Goal: Transaction & Acquisition: Purchase product/service

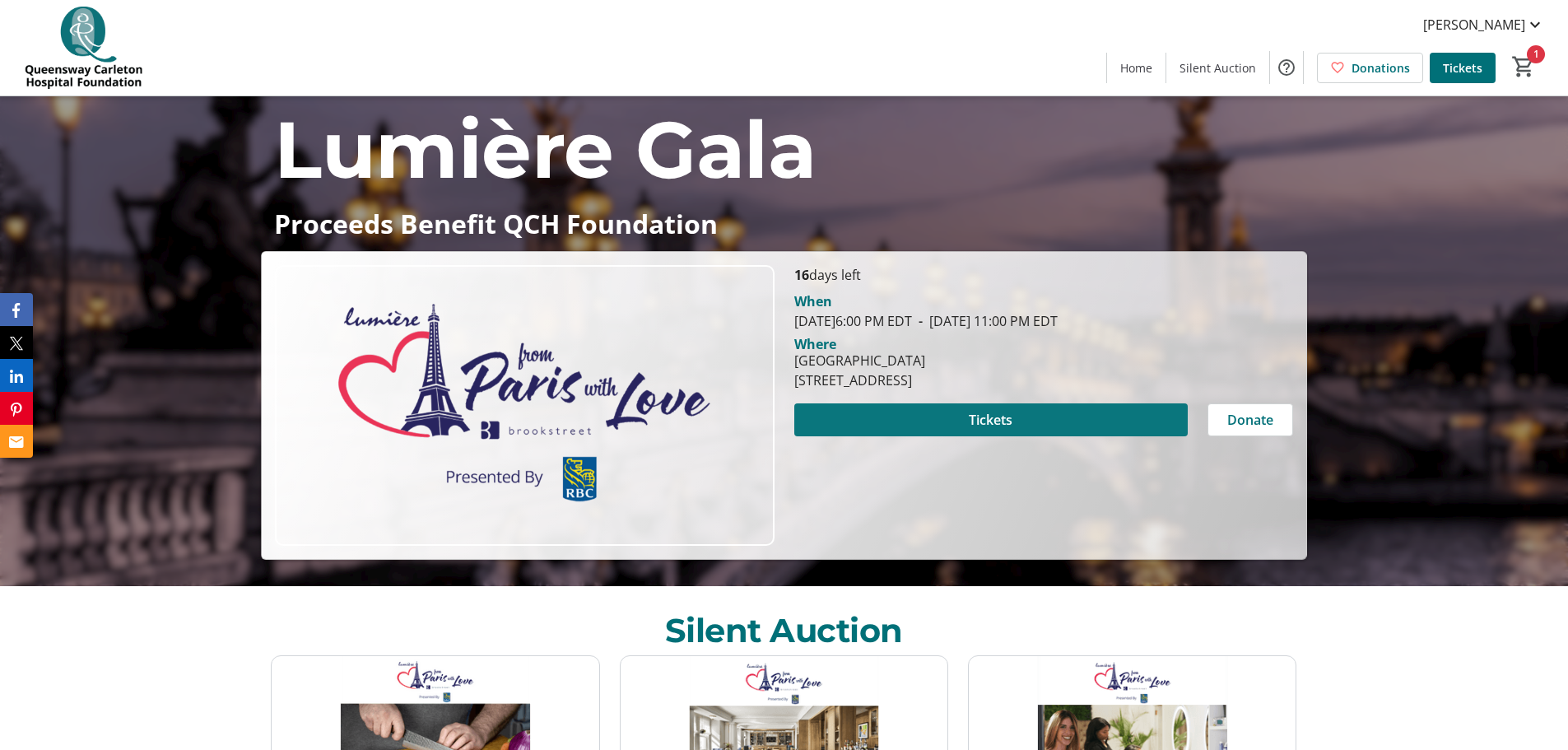
scroll to position [164, 0]
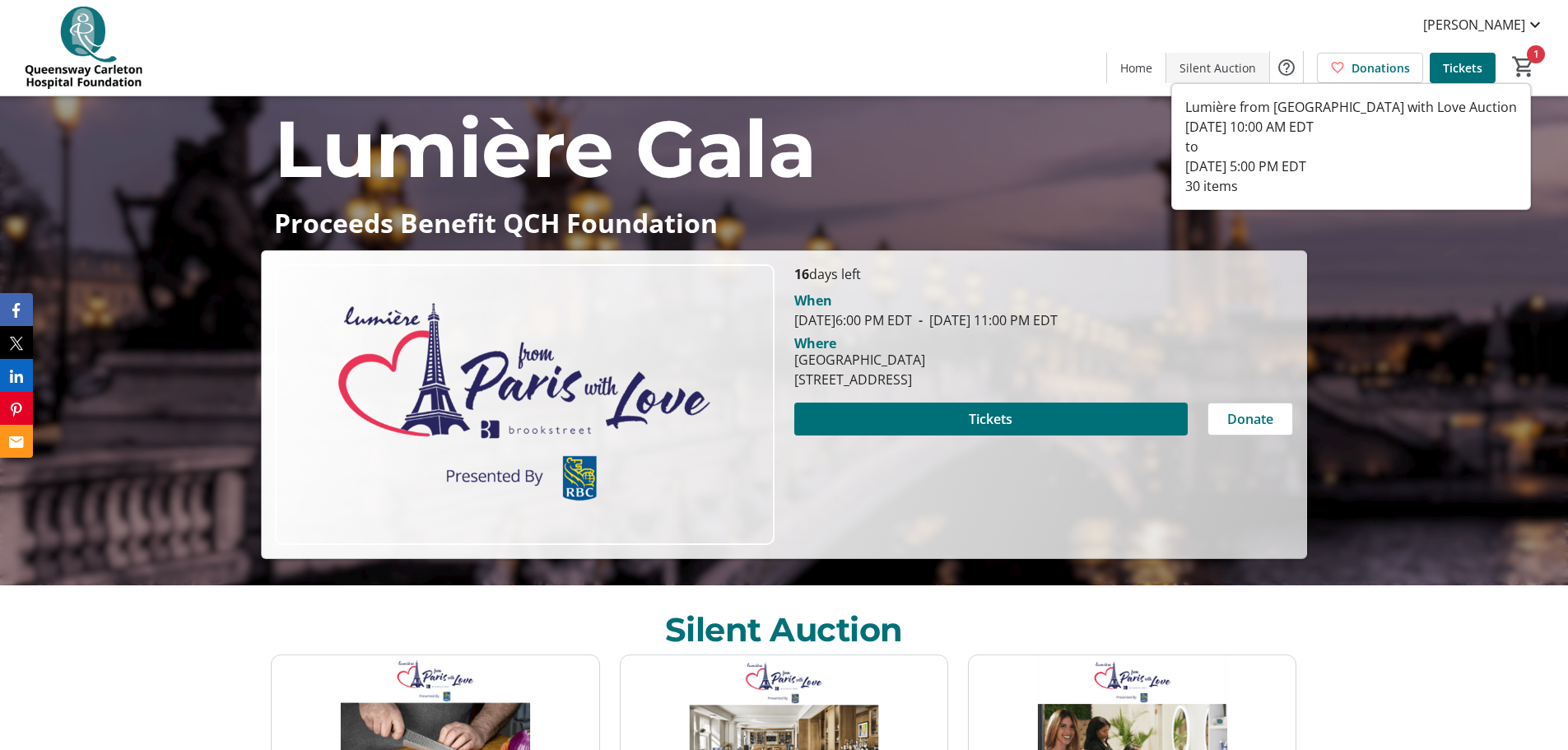
click at [1209, 56] on span at bounding box center [1218, 67] width 103 height 40
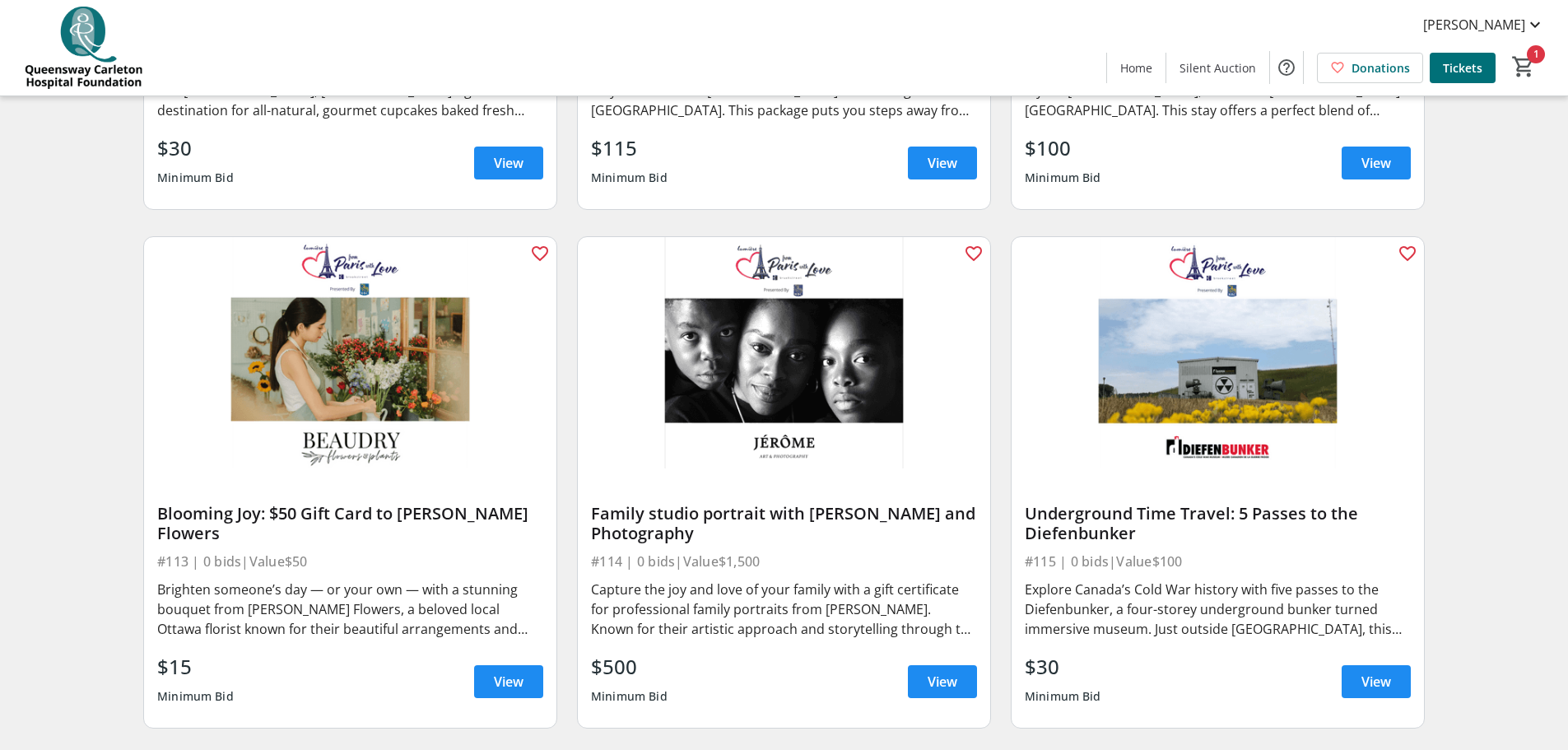
scroll to position [1668, 0]
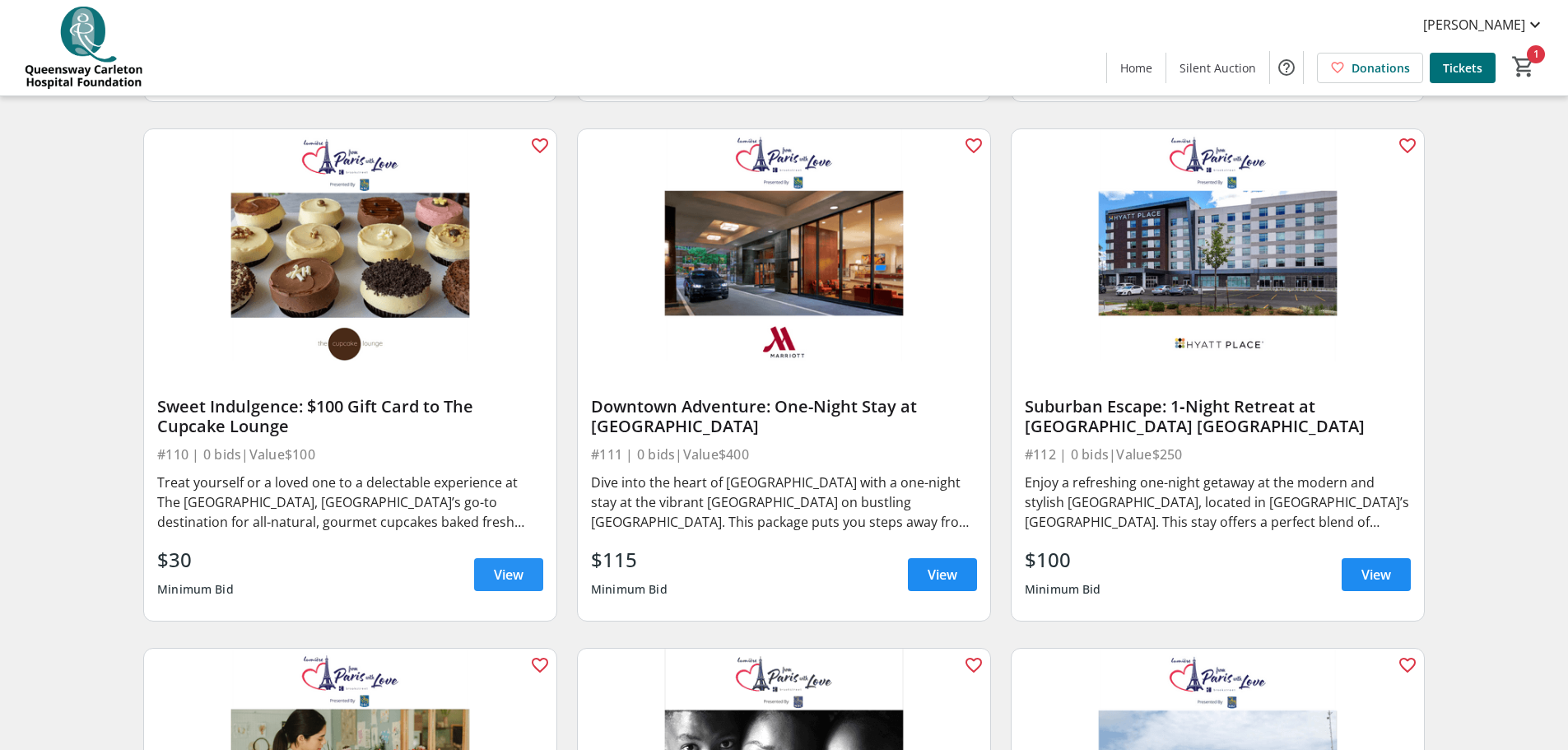
click at [532, 590] on span at bounding box center [509, 575] width 69 height 40
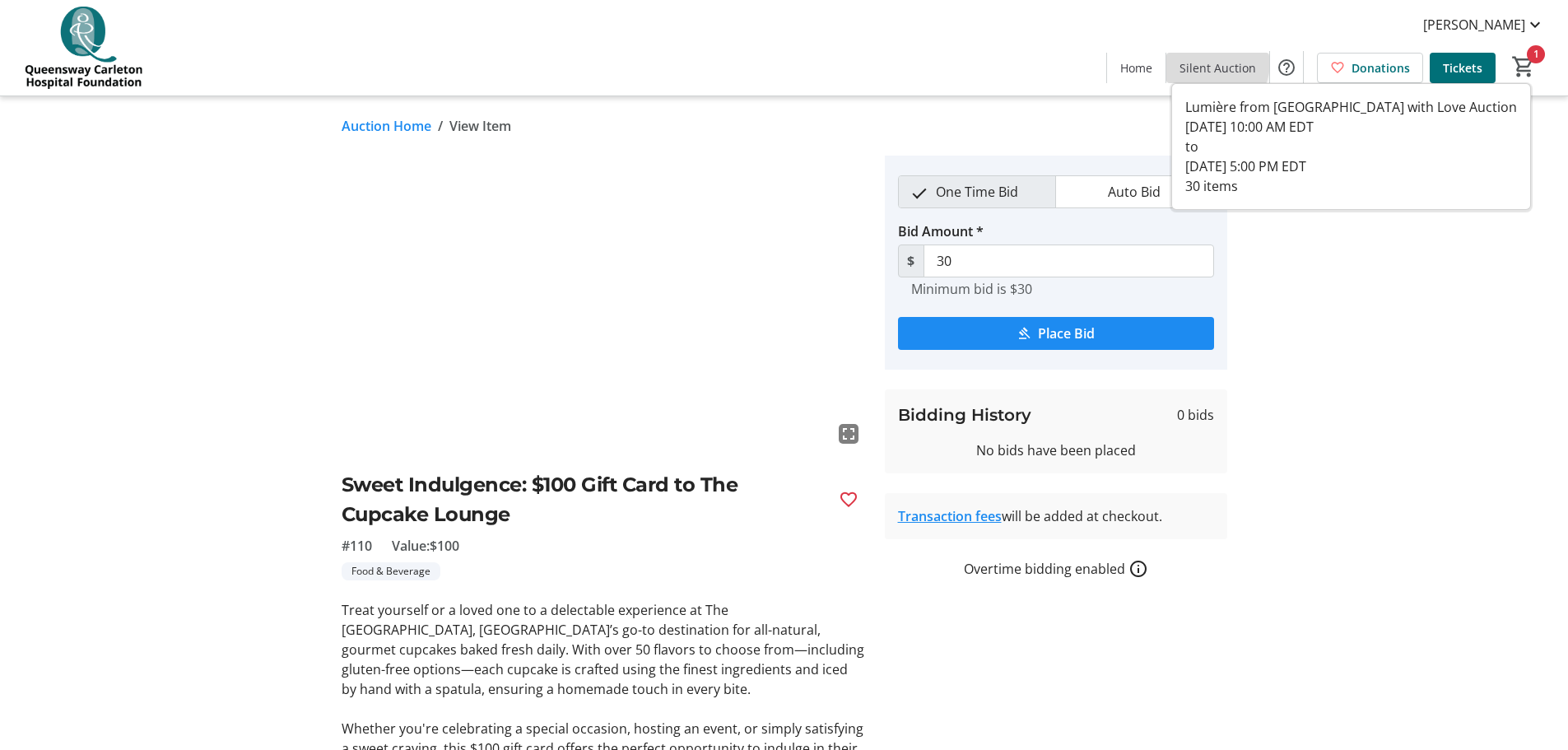
click at [1212, 62] on span "Silent Auction" at bounding box center [1218, 68] width 76 height 18
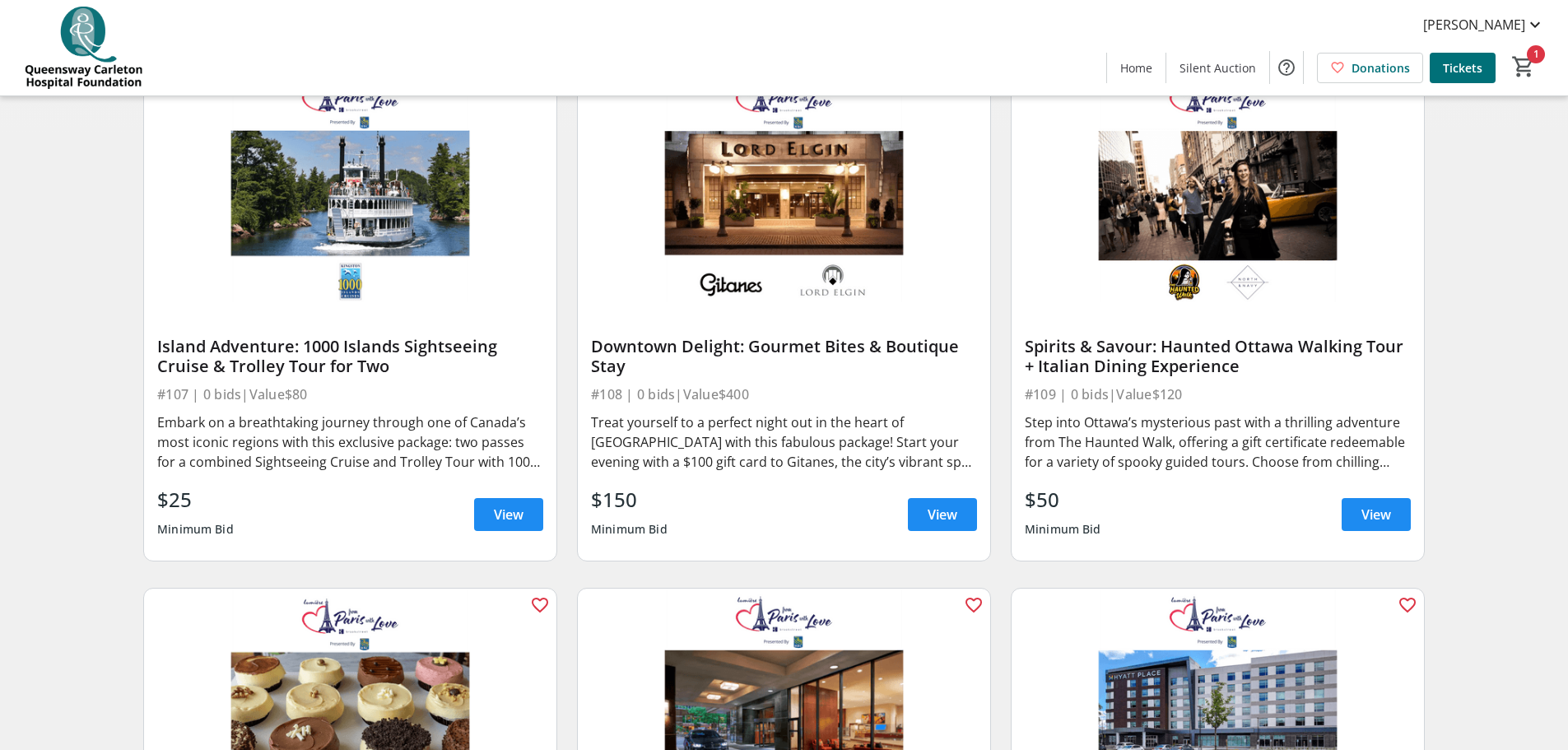
scroll to position [1235, 0]
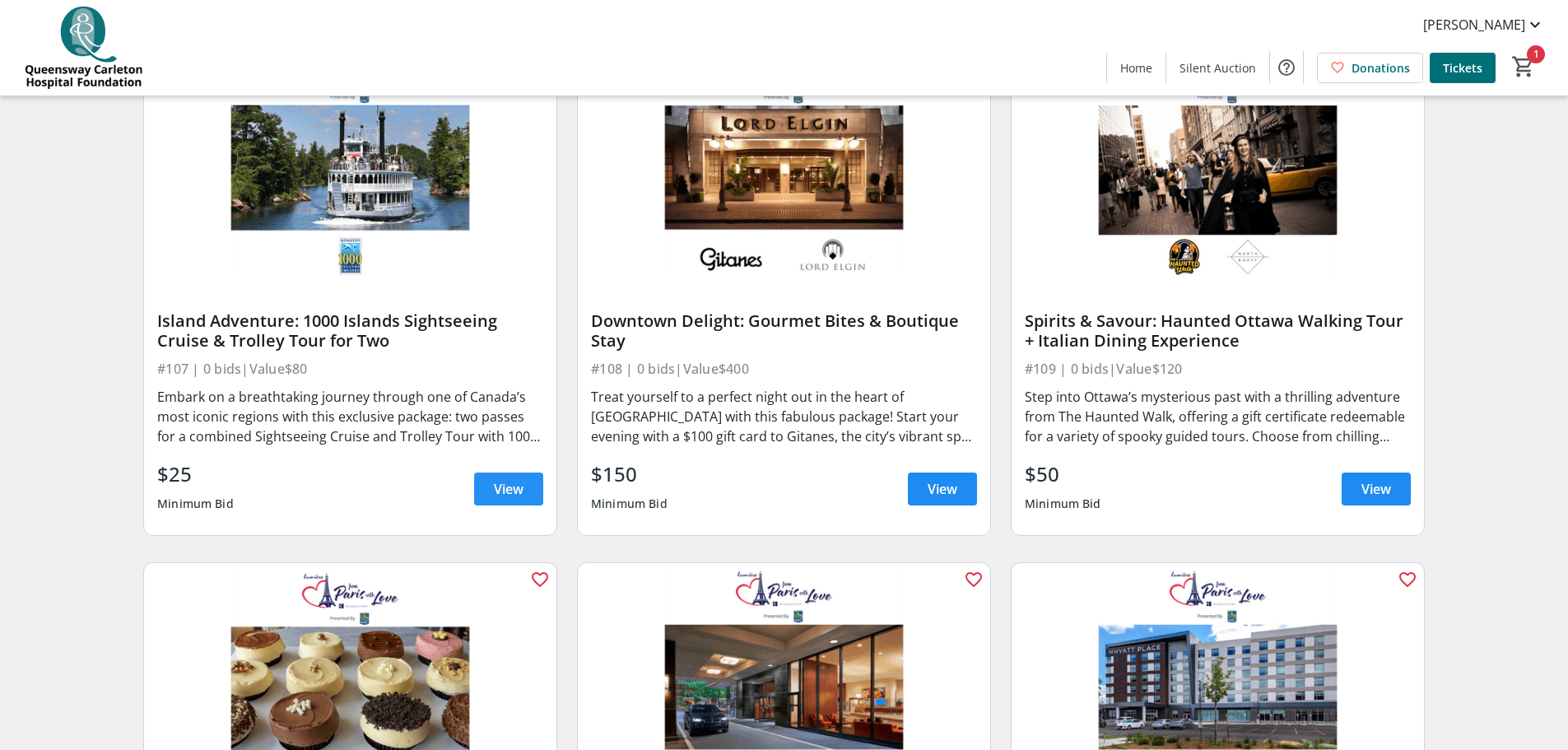
click at [507, 496] on span "View" at bounding box center [509, 488] width 30 height 19
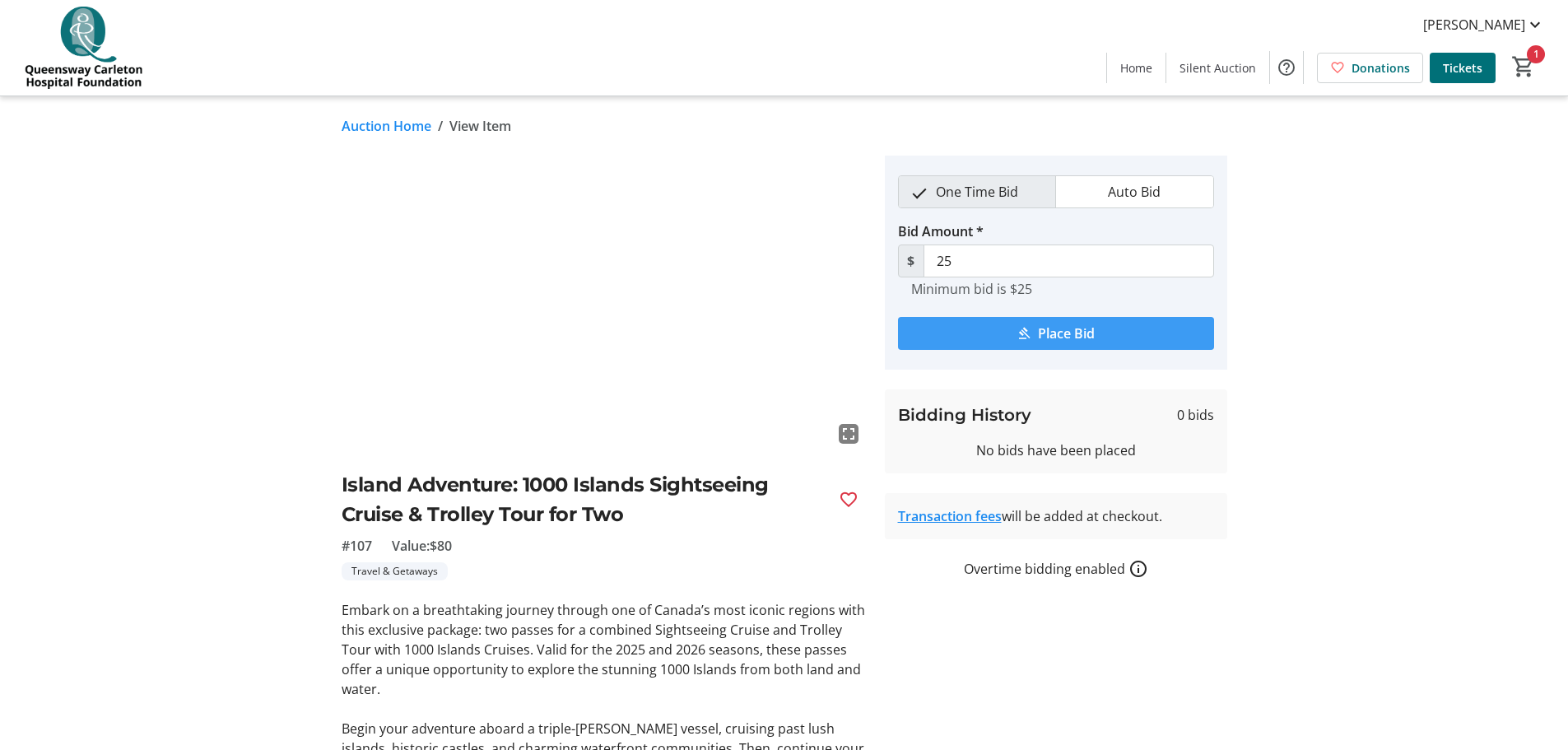
click at [1027, 336] on mat-icon "submit" at bounding box center [1024, 333] width 15 height 15
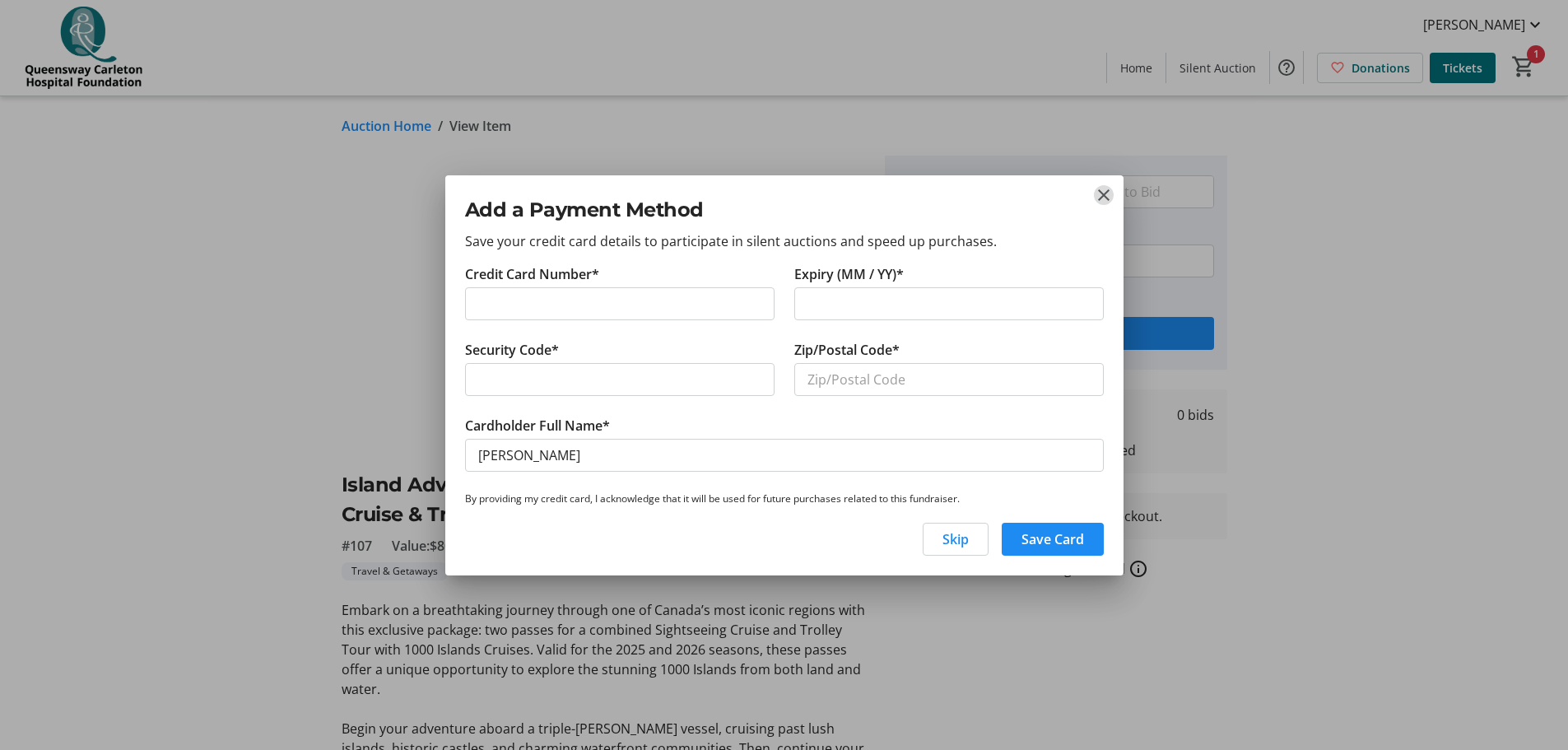
click at [1095, 195] on mat-icon "close" at bounding box center [1104, 195] width 19 height 19
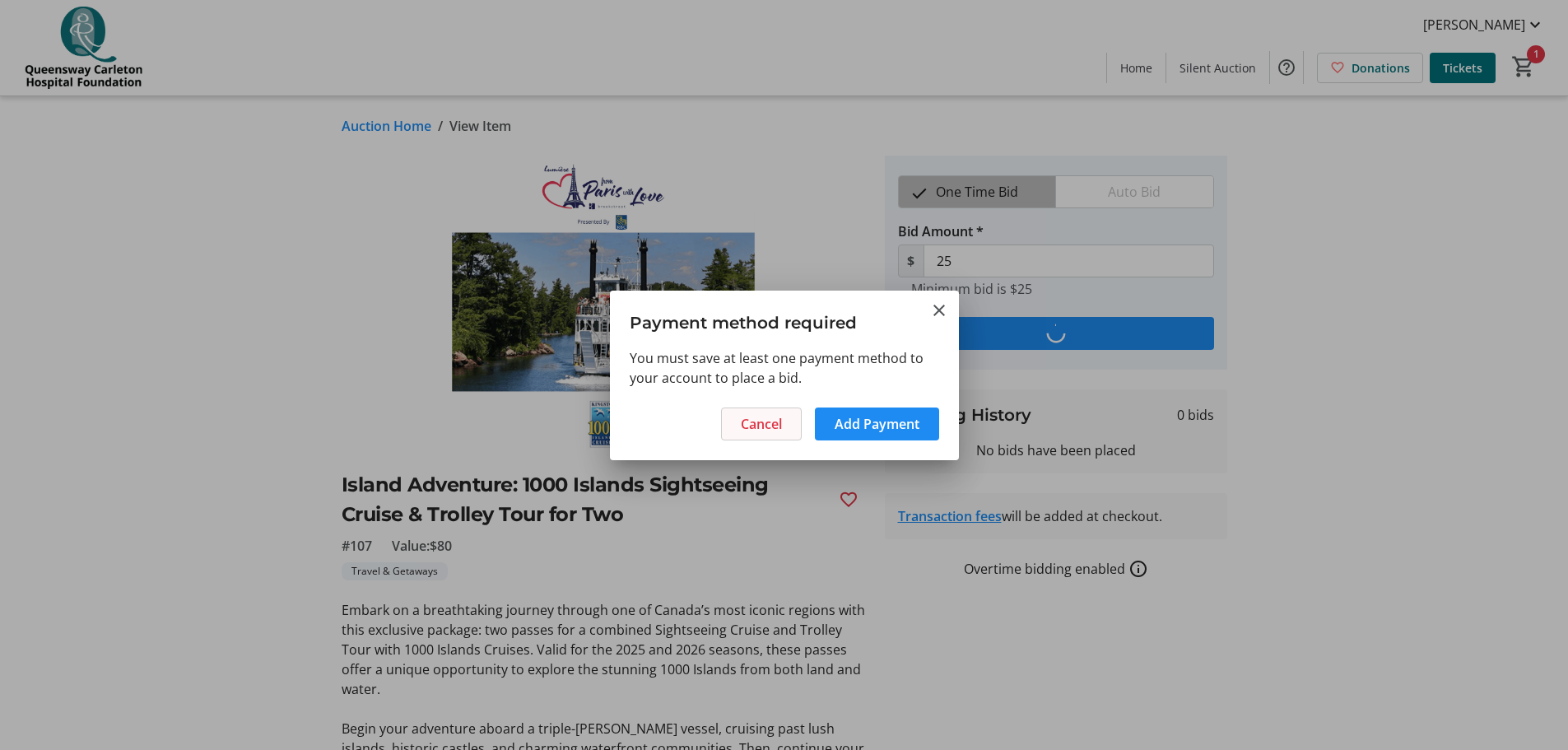
drag, startPoint x: 767, startPoint y: 429, endPoint x: 759, endPoint y: 433, distance: 8.9
click at [767, 430] on span "Cancel" at bounding box center [761, 423] width 41 height 19
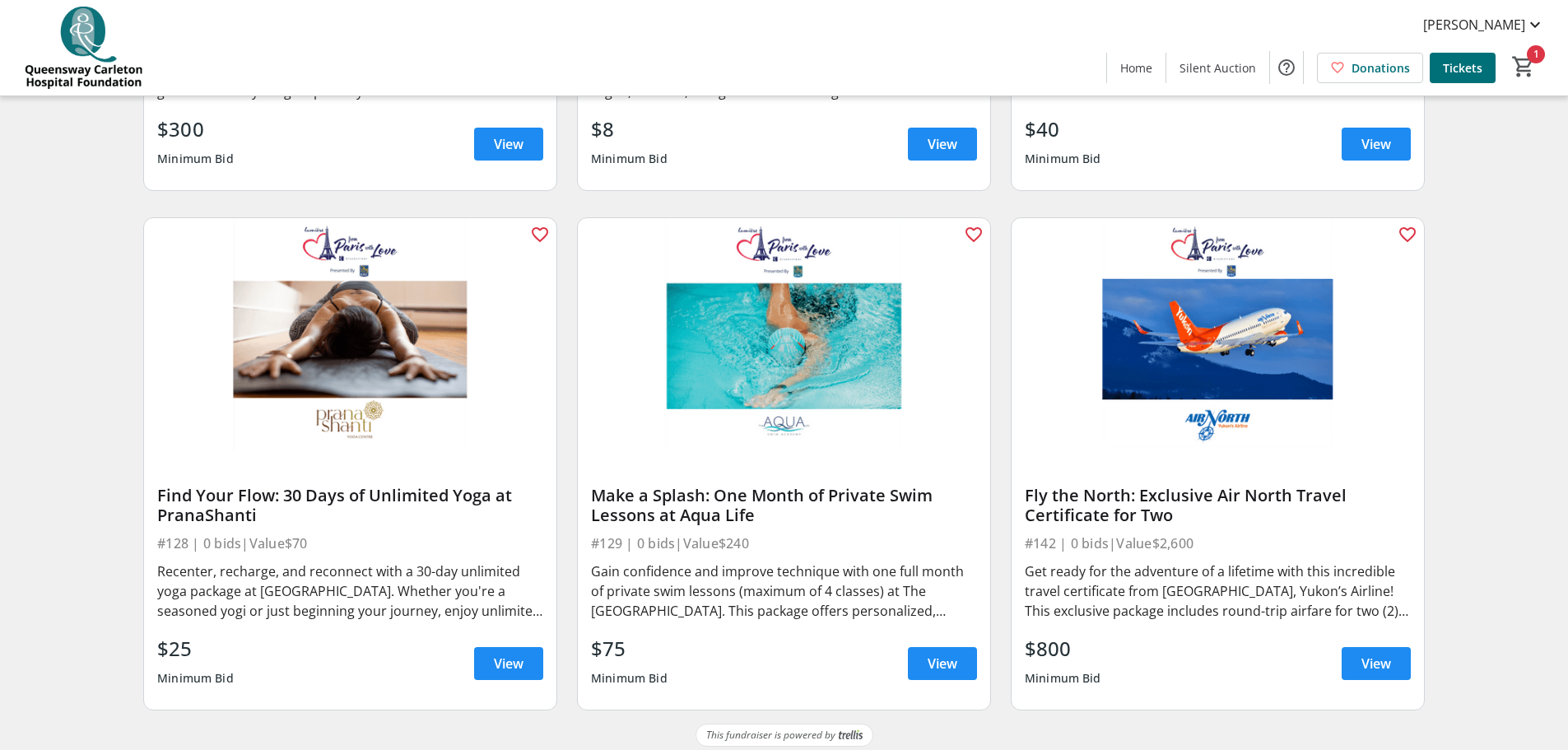
scroll to position [4714, 0]
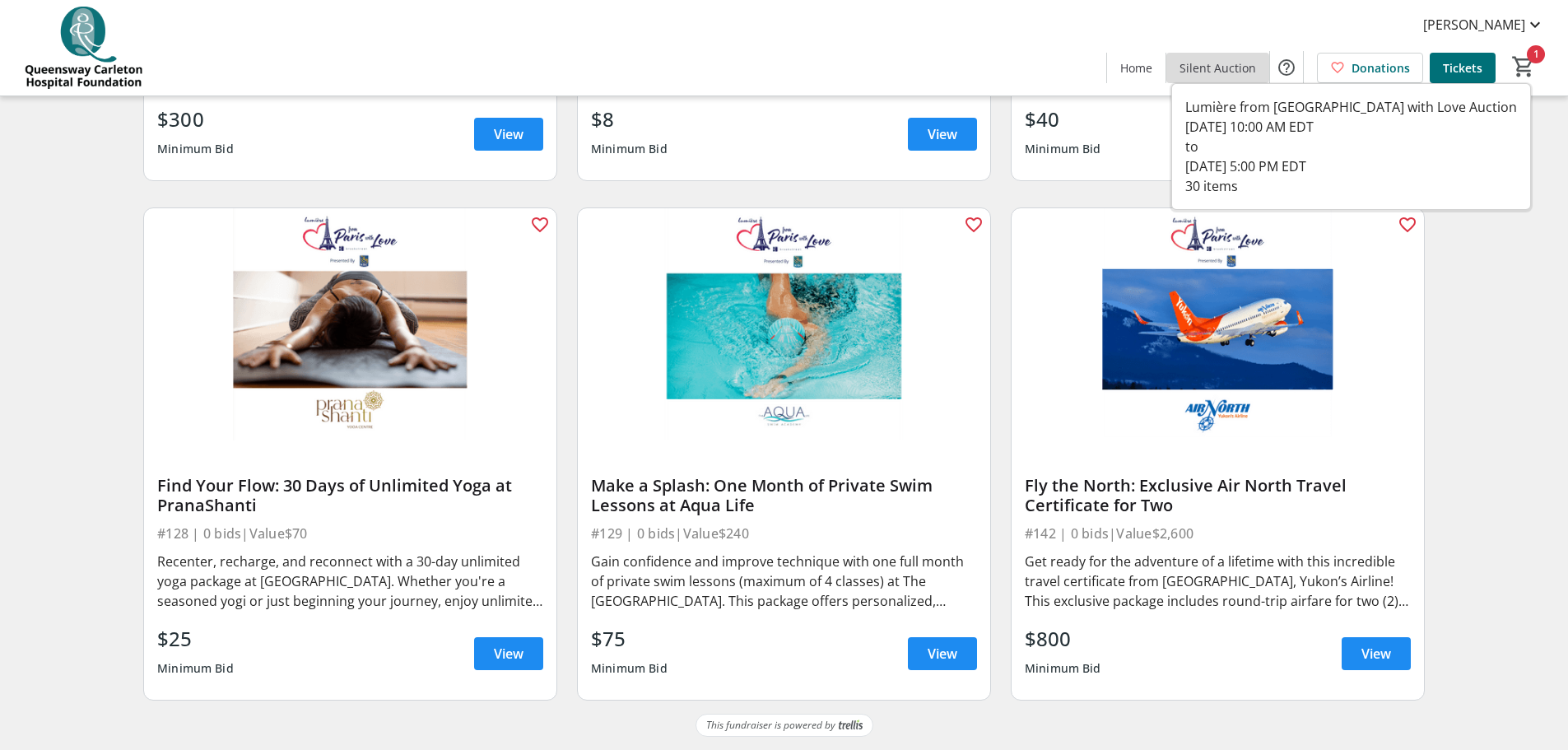
click at [1249, 64] on span "Silent Auction" at bounding box center [1218, 68] width 76 height 18
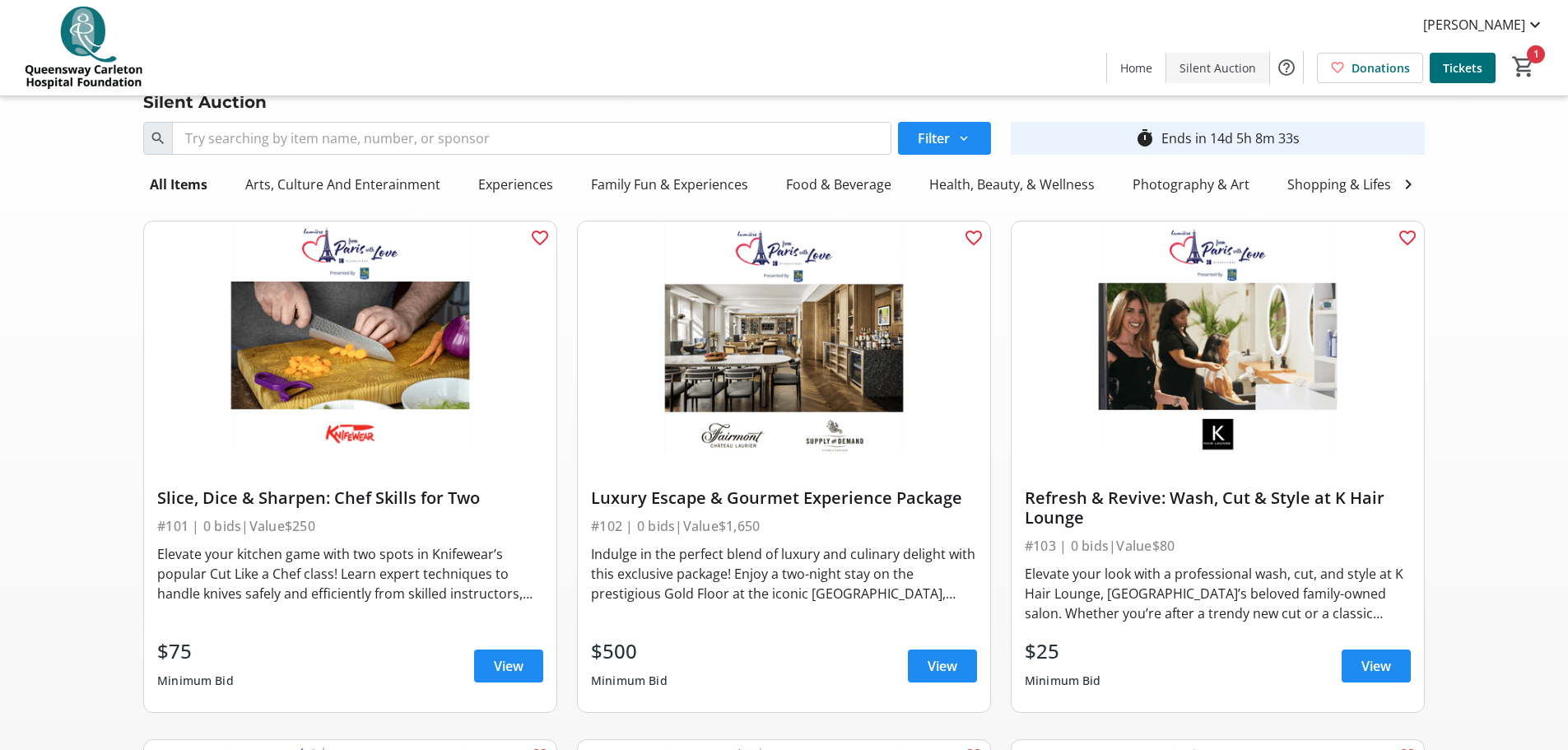
scroll to position [0, 0]
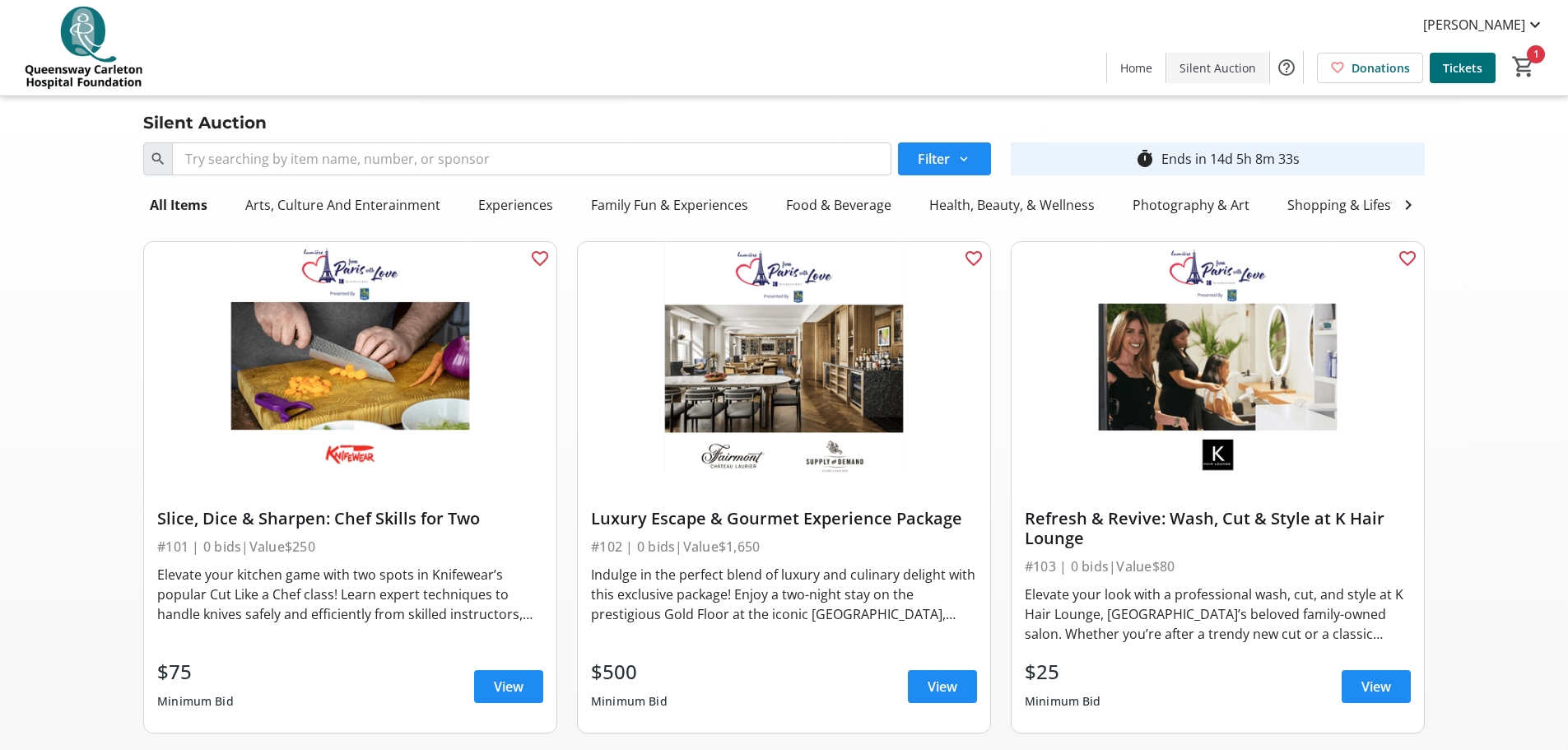
click at [1222, 57] on span at bounding box center [1218, 67] width 103 height 40
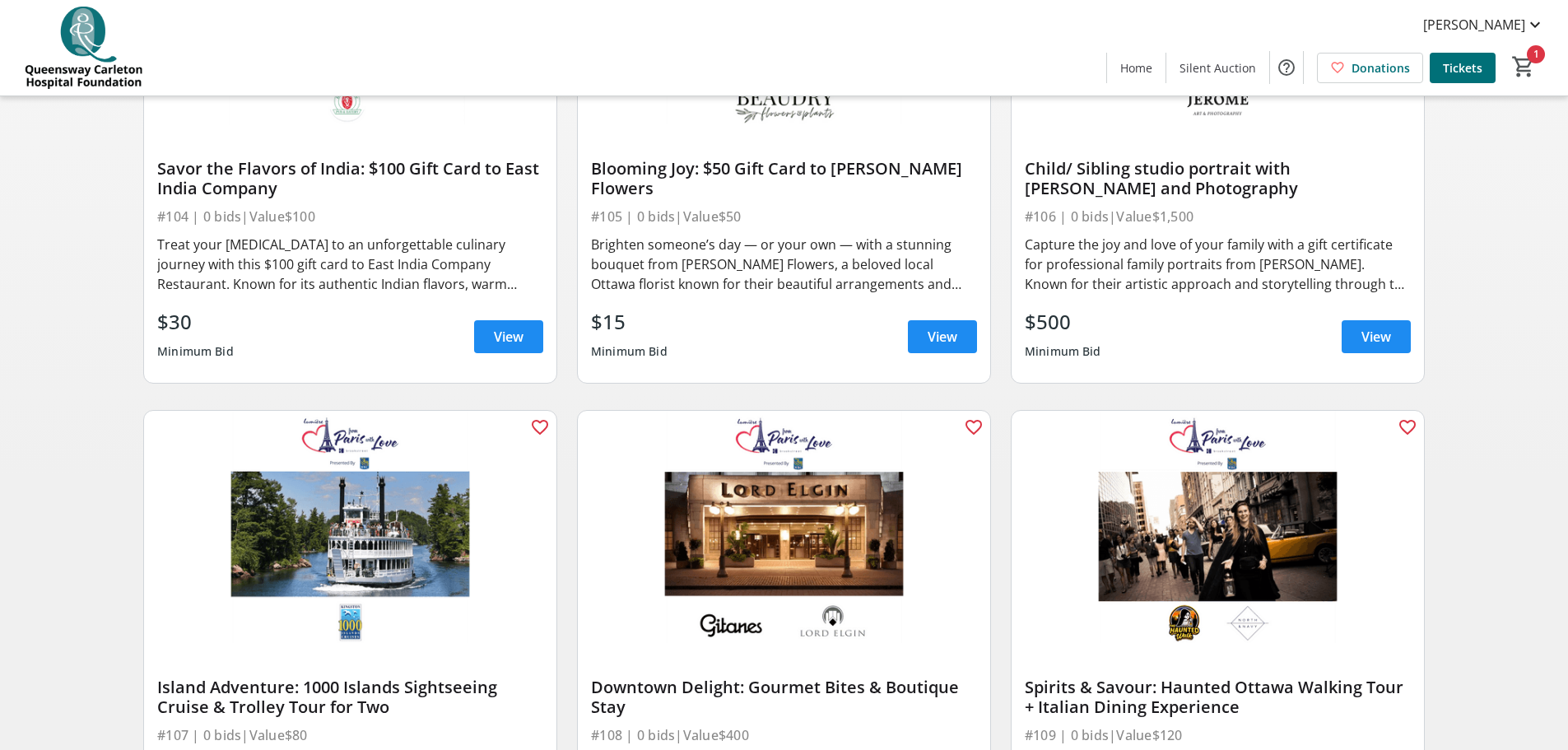
scroll to position [1152, 0]
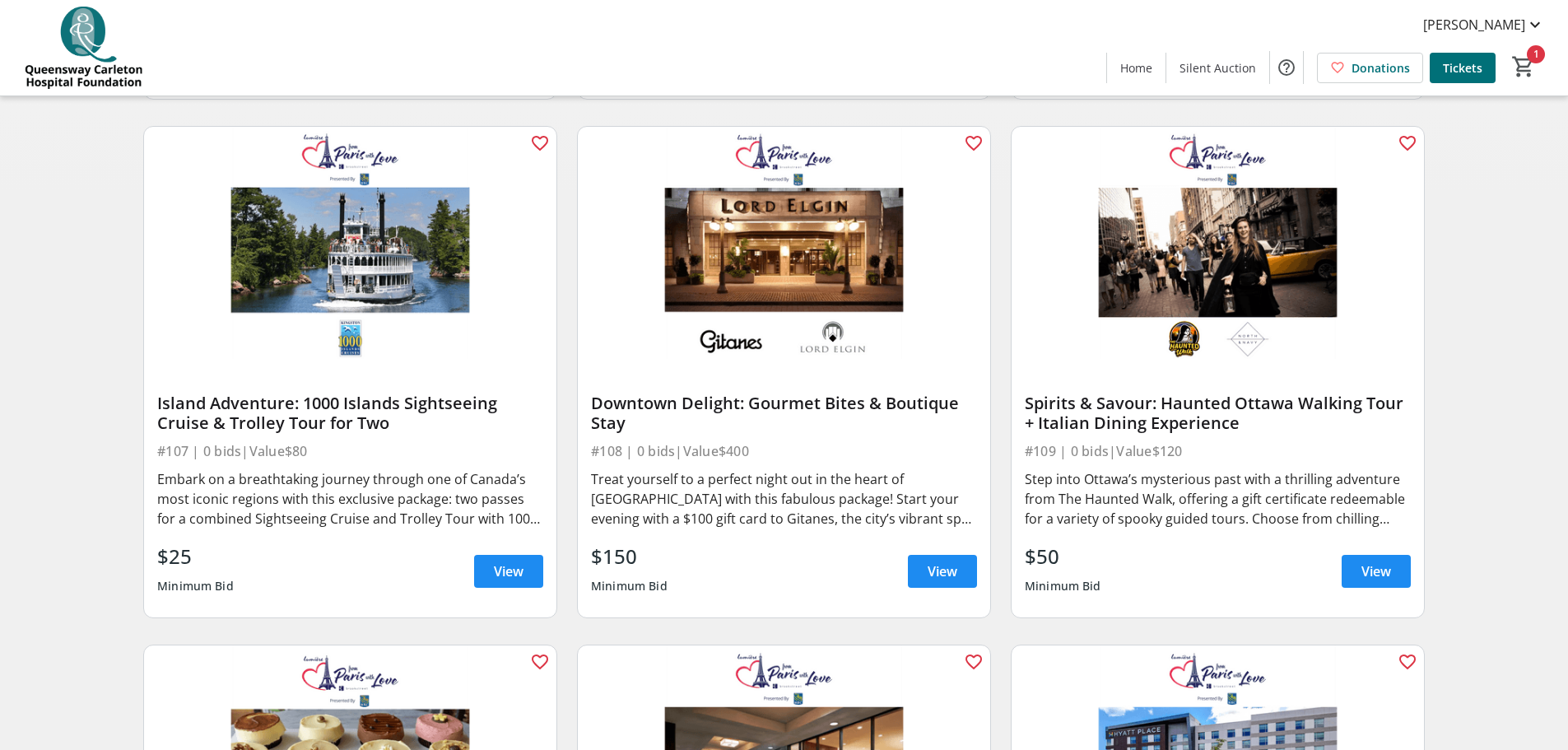
drag, startPoint x: 434, startPoint y: 447, endPoint x: 144, endPoint y: 409, distance: 292.5
click at [145, 409] on div "Island Adventure: 1000 Islands Sightseeing Cruise & Trolley Tour for Two #107 |…" at bounding box center [350, 488] width 412 height 258
copy div "Island Adventure: 1000 Islands Sightseeing Cruise & Trolley Tour for Two"
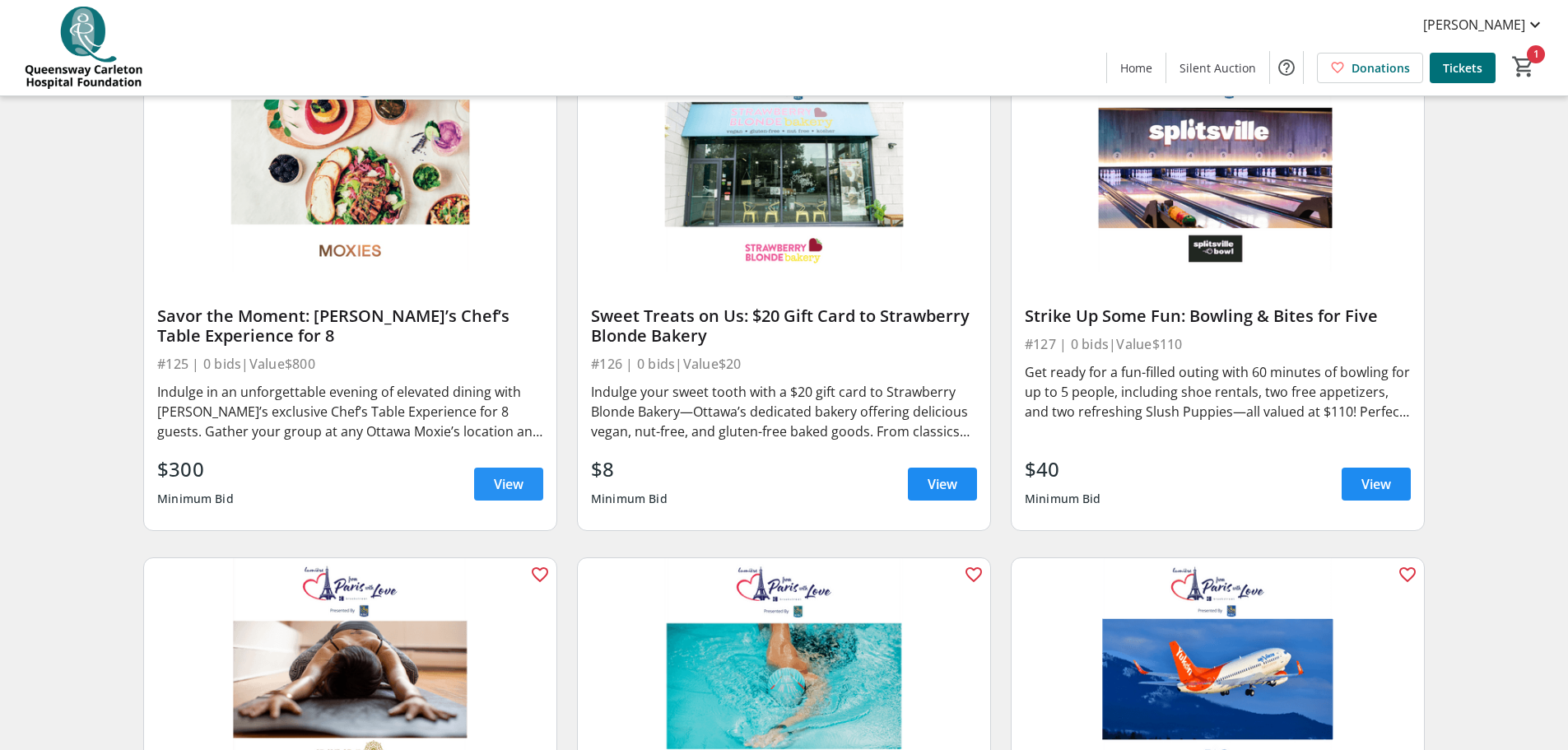
scroll to position [4302, 0]
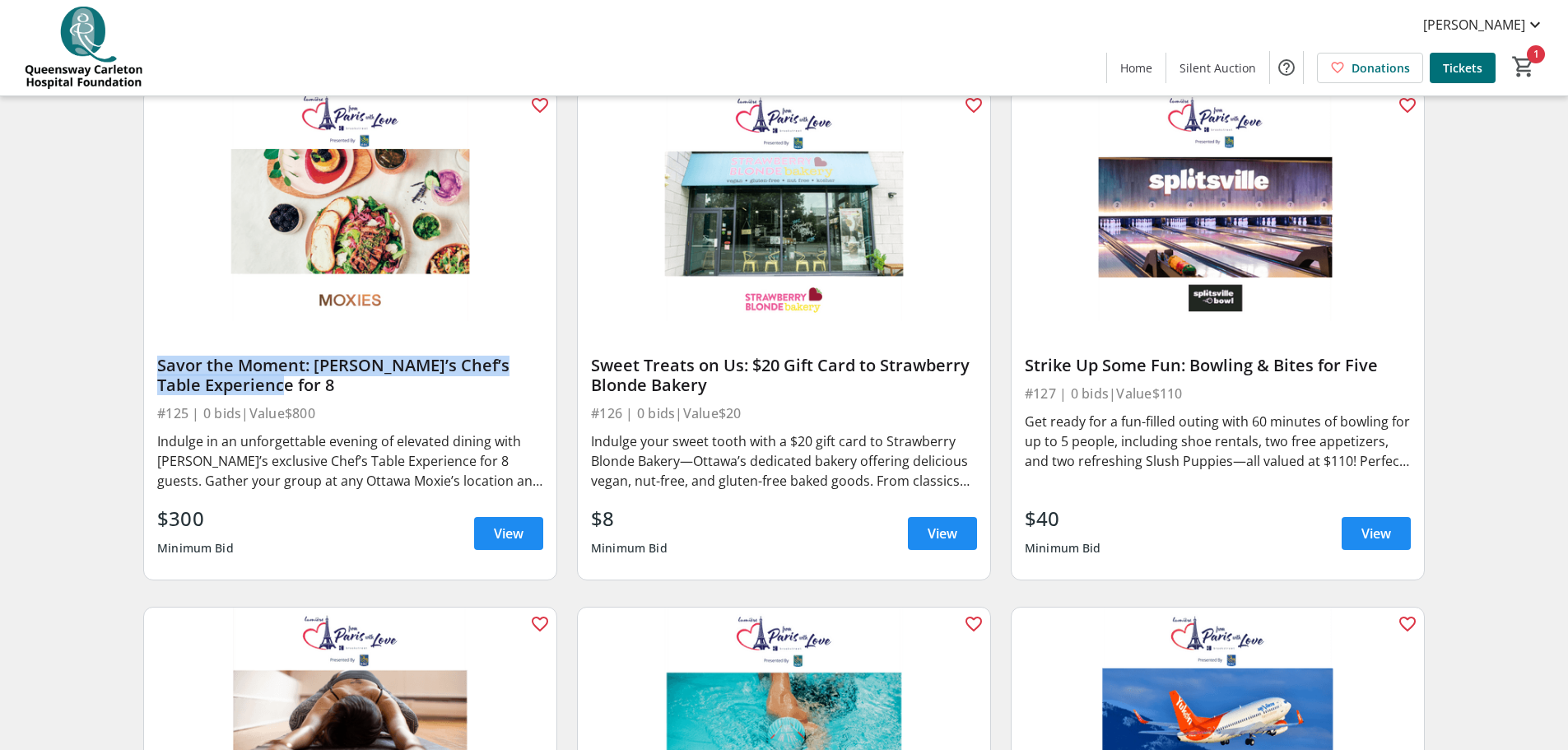
drag, startPoint x: 287, startPoint y: 395, endPoint x: 154, endPoint y: 363, distance: 136.8
click at [159, 357] on div "Savor the Moment: Moxie’s Chef’s Table Experience for 8 #125 | 0 bids | Value $…" at bounding box center [350, 450] width 412 height 258
copy div "Savor the Moment: [PERSON_NAME]’s Chef’s Table Experience for 8"
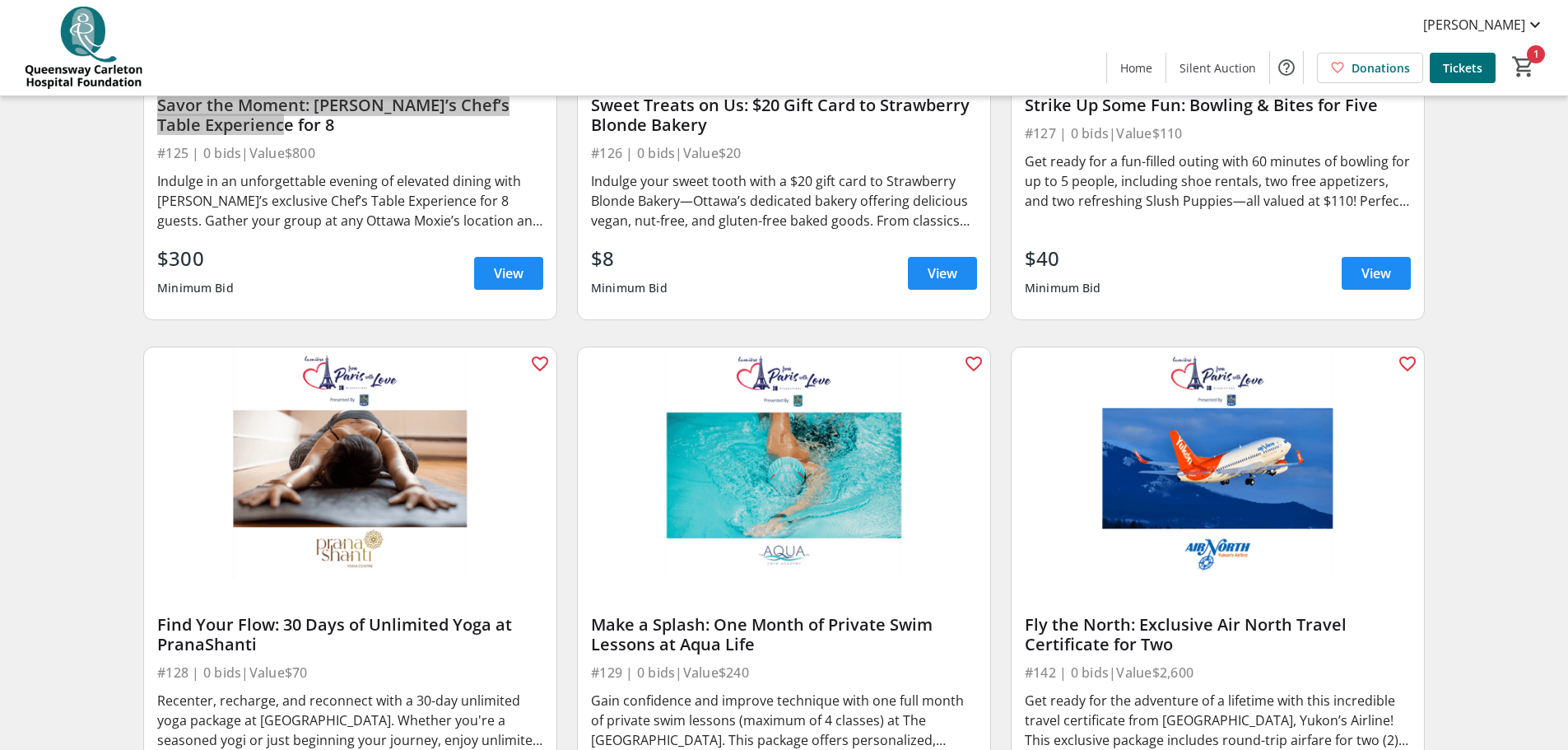
scroll to position [4714, 0]
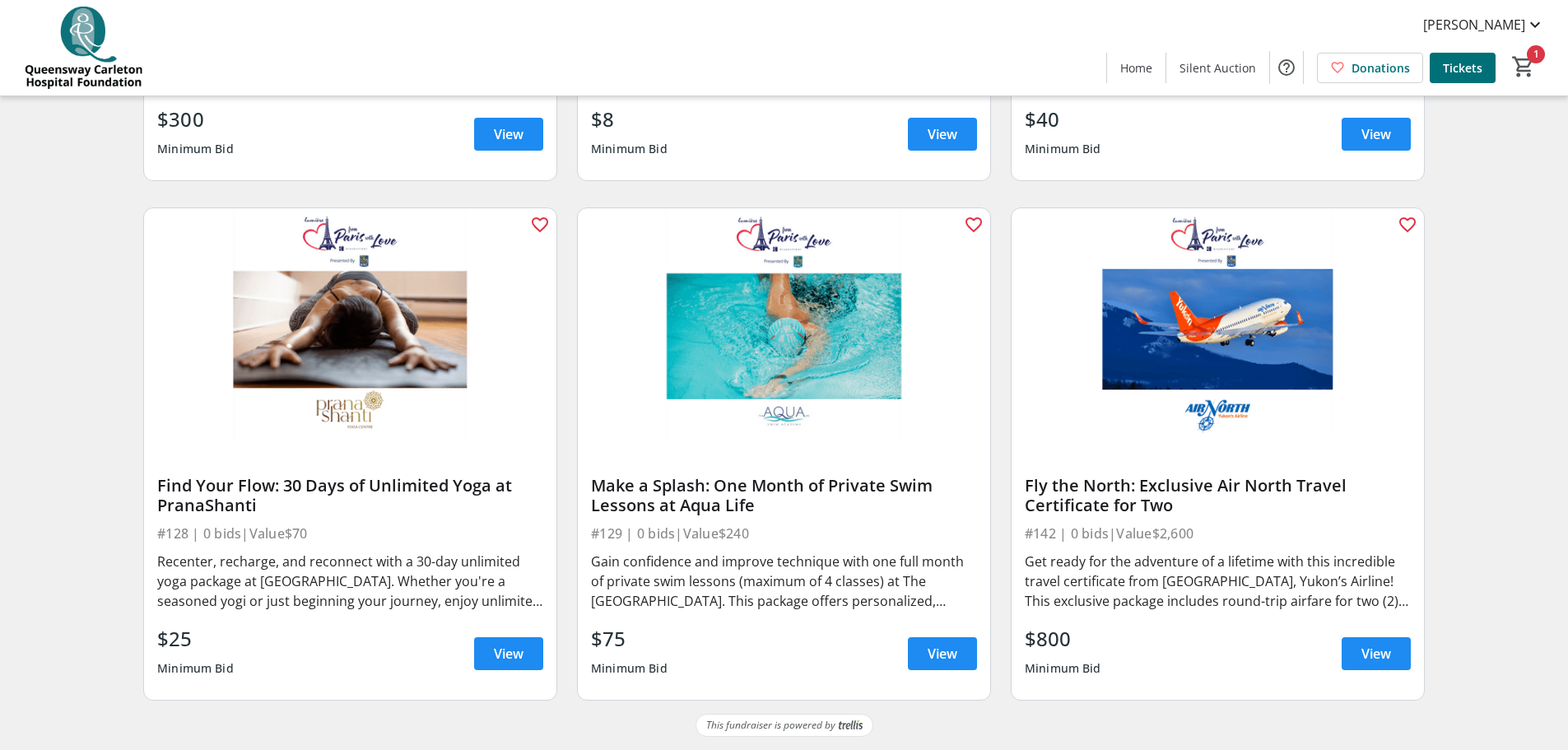
drag, startPoint x: 1196, startPoint y: 498, endPoint x: 1028, endPoint y: 481, distance: 168.9
click at [1028, 481] on div "Fly the North: Exclusive Air North Travel Certificate for Two" at bounding box center [1218, 496] width 386 height 40
copy div "Fly the North: Exclusive Air North Travel Certificate for Two"
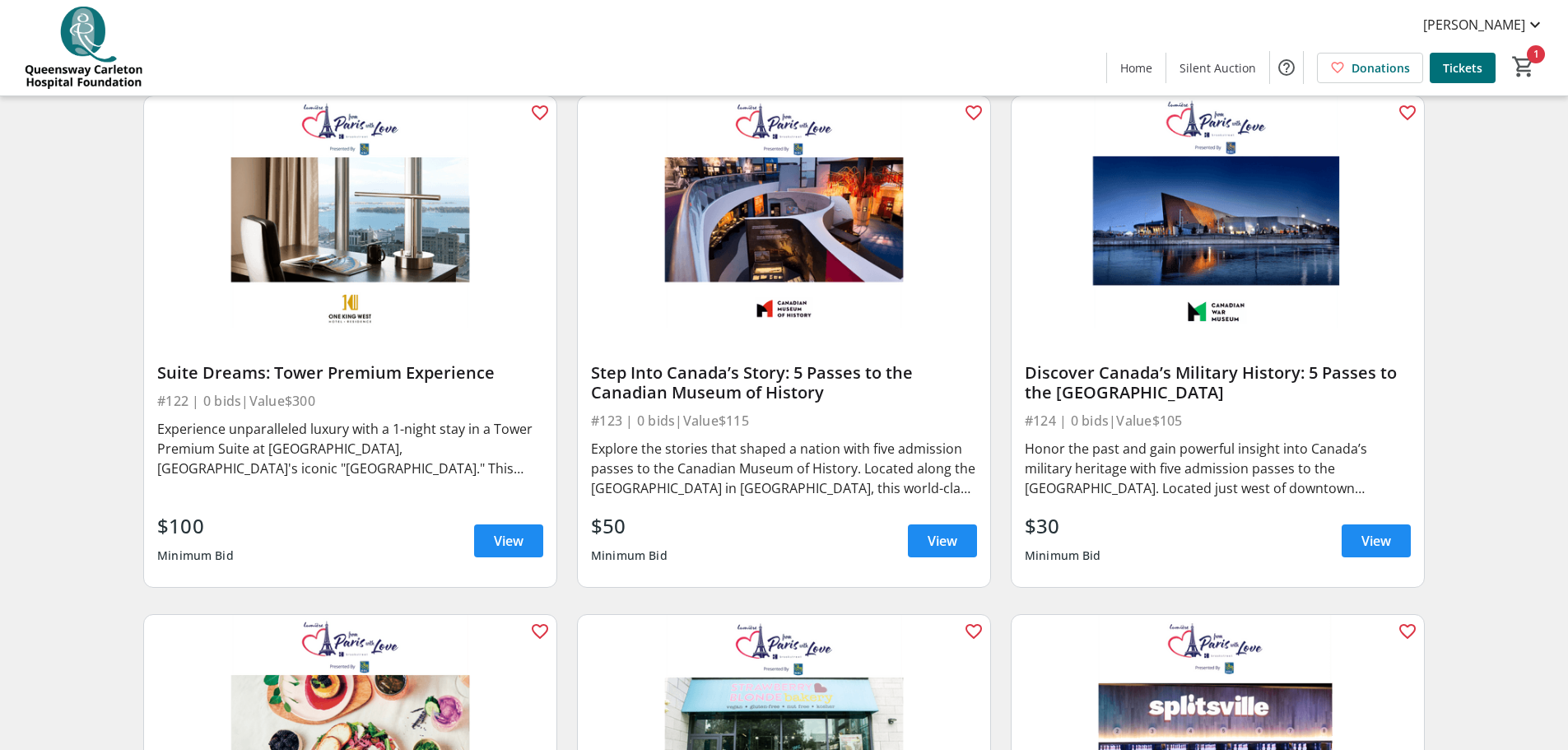
scroll to position [3562, 0]
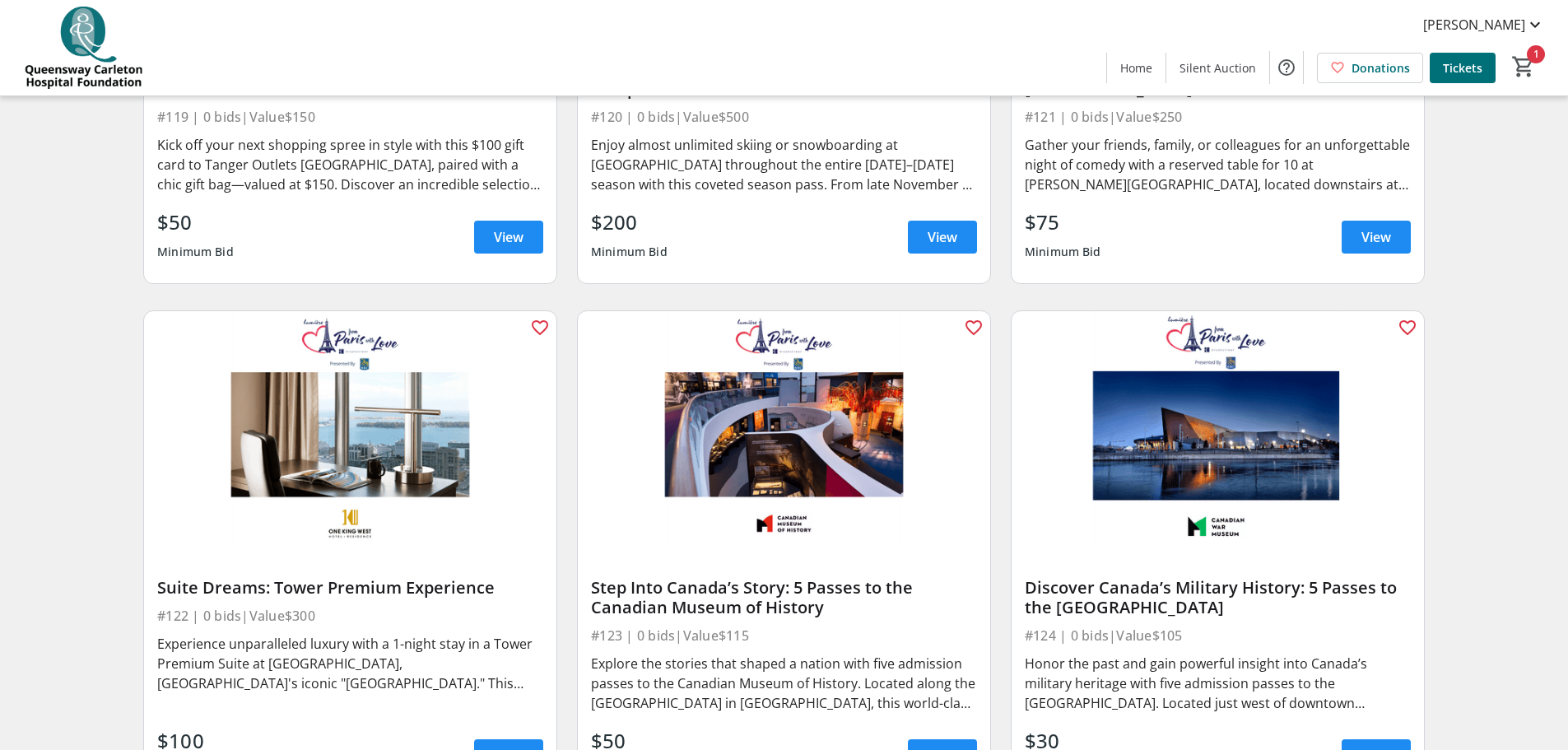
drag, startPoint x: 504, startPoint y: 595, endPoint x: 156, endPoint y: 594, distance: 348.0
click at [156, 594] on div "Suite Dreams: Tower Premium Experience #122 | 0 bids | Value $300 Experience un…" at bounding box center [350, 672] width 412 height 258
copy div "Suite Dreams: Tower Premium Experience"
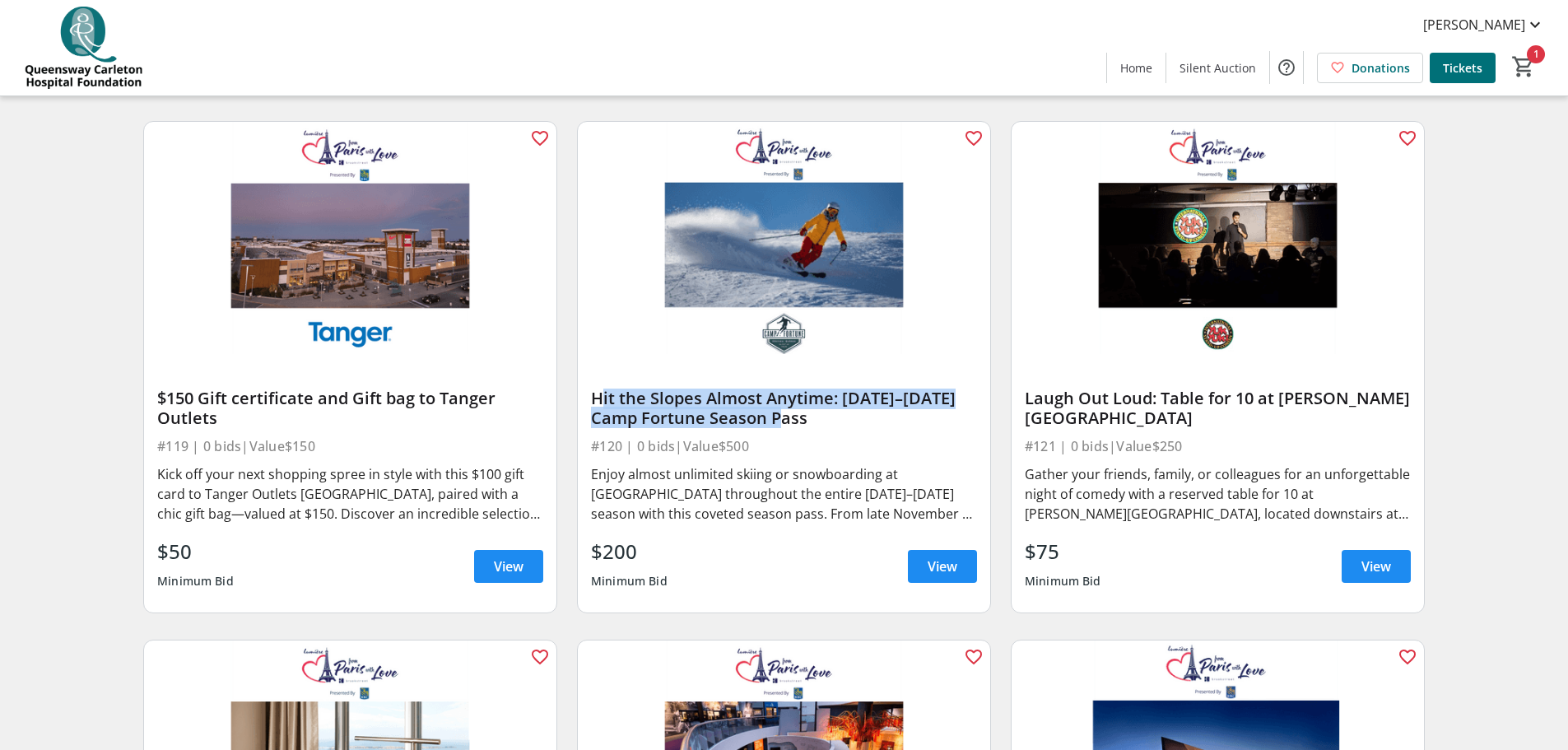
drag, startPoint x: 763, startPoint y: 431, endPoint x: 586, endPoint y: 411, distance: 178.1
click at [586, 411] on div "Hit the Slopes Almost Anytime: 2025–2026 Camp Fortune Season Pass #120 | 0 bids…" at bounding box center [784, 483] width 412 height 258
copy div "Hit the Slopes Almost Anytime: [DATE]–[DATE] Camp Fortune Season Pass"
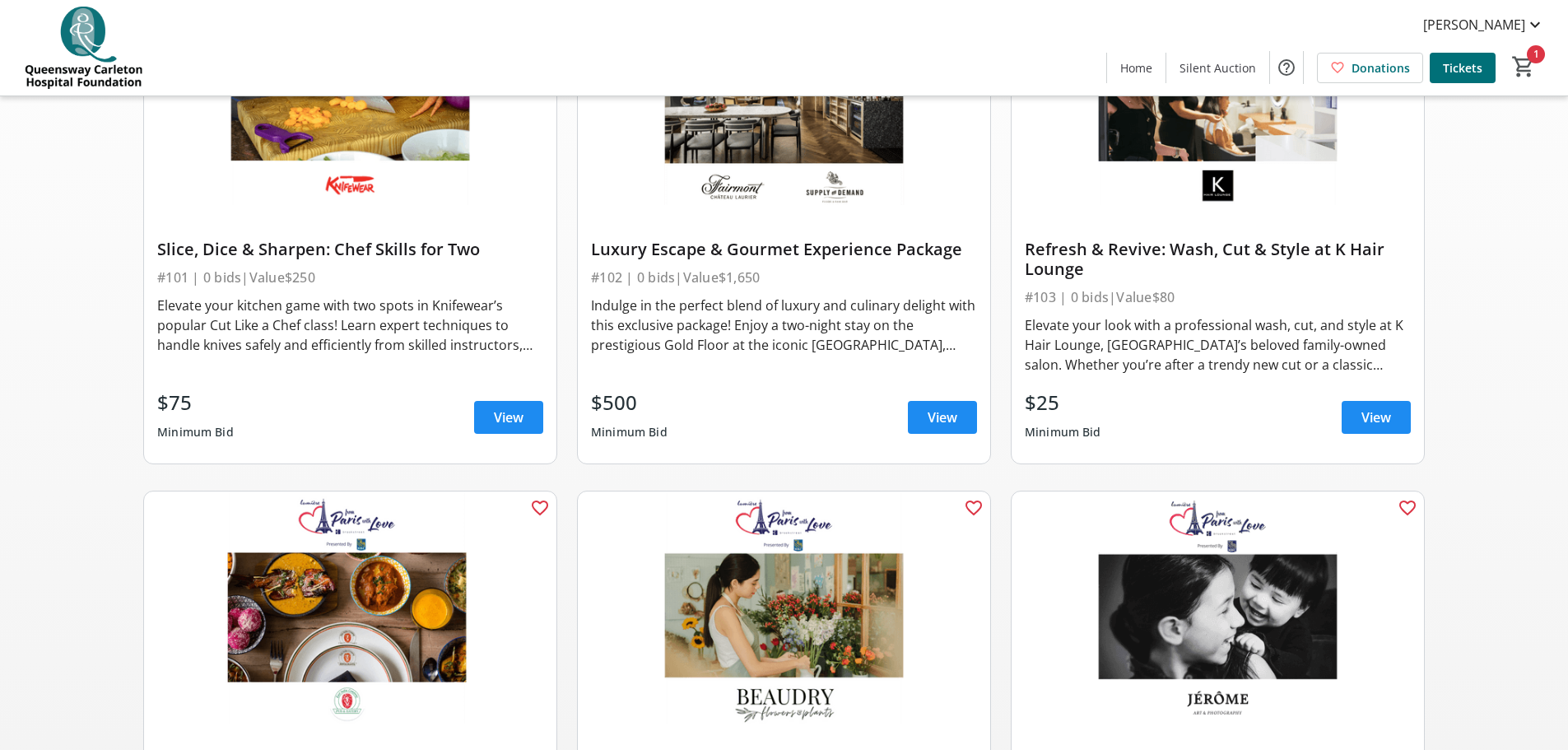
scroll to position [0, 0]
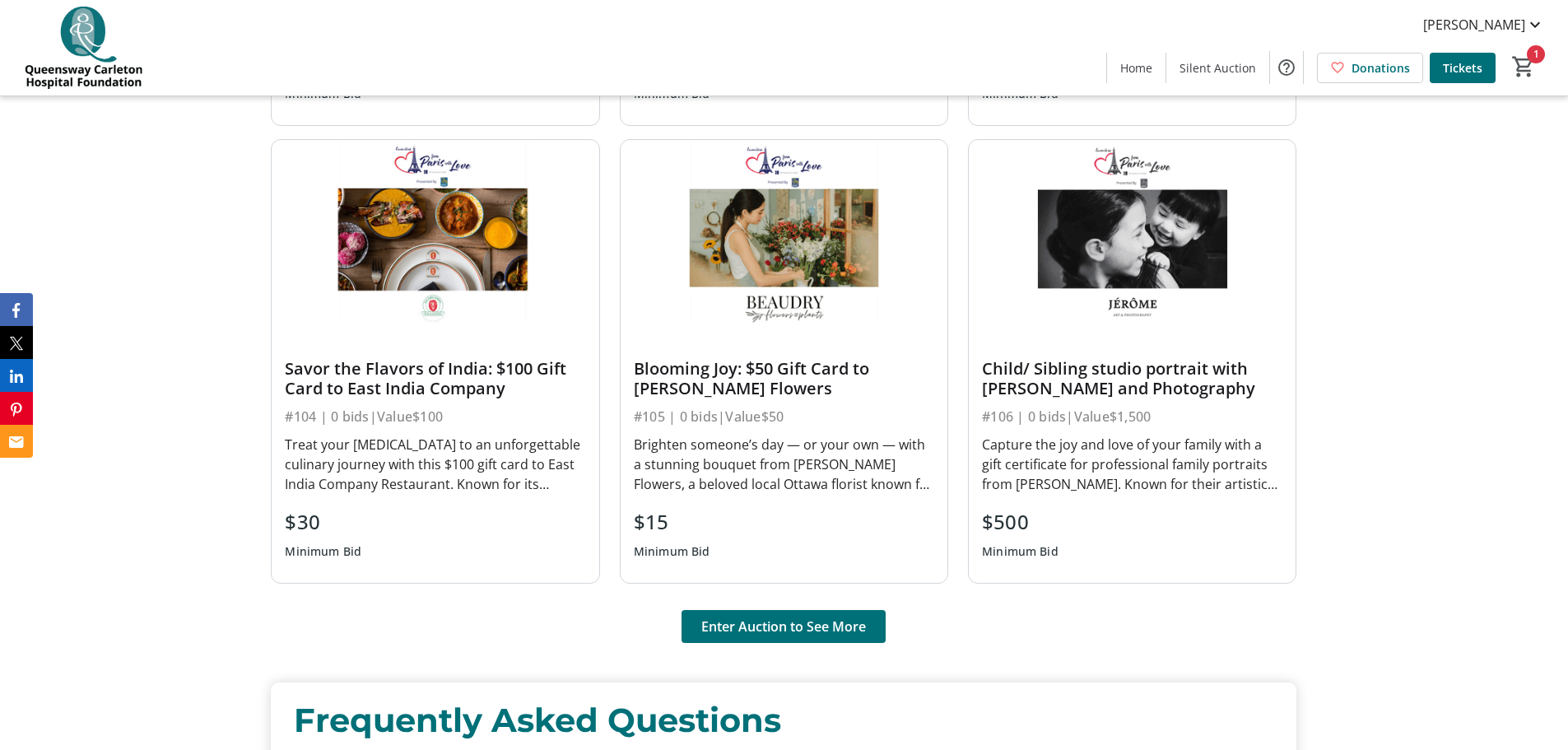
scroll to position [1400, 0]
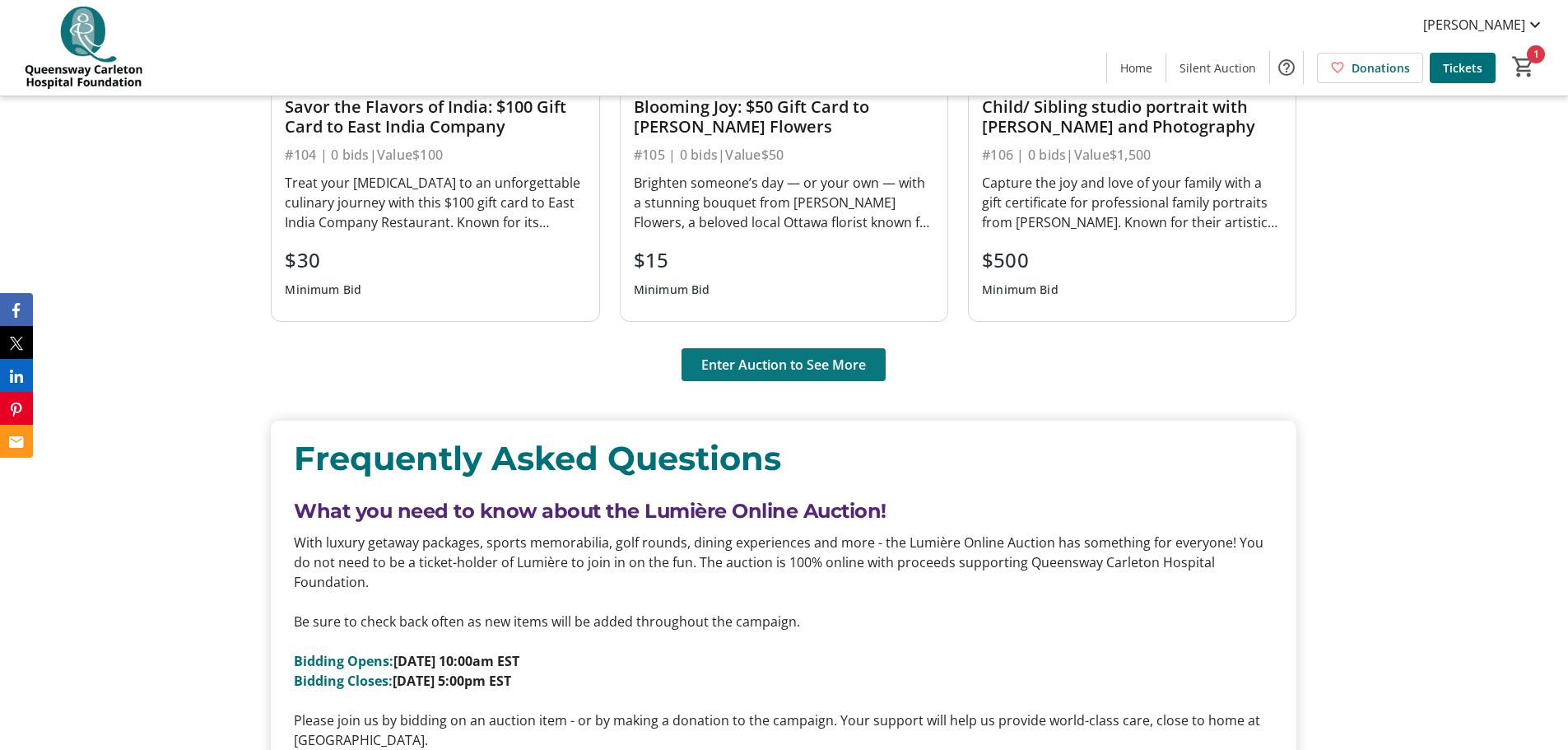
click at [775, 367] on span "Enter Auction to See More" at bounding box center [784, 364] width 164 height 19
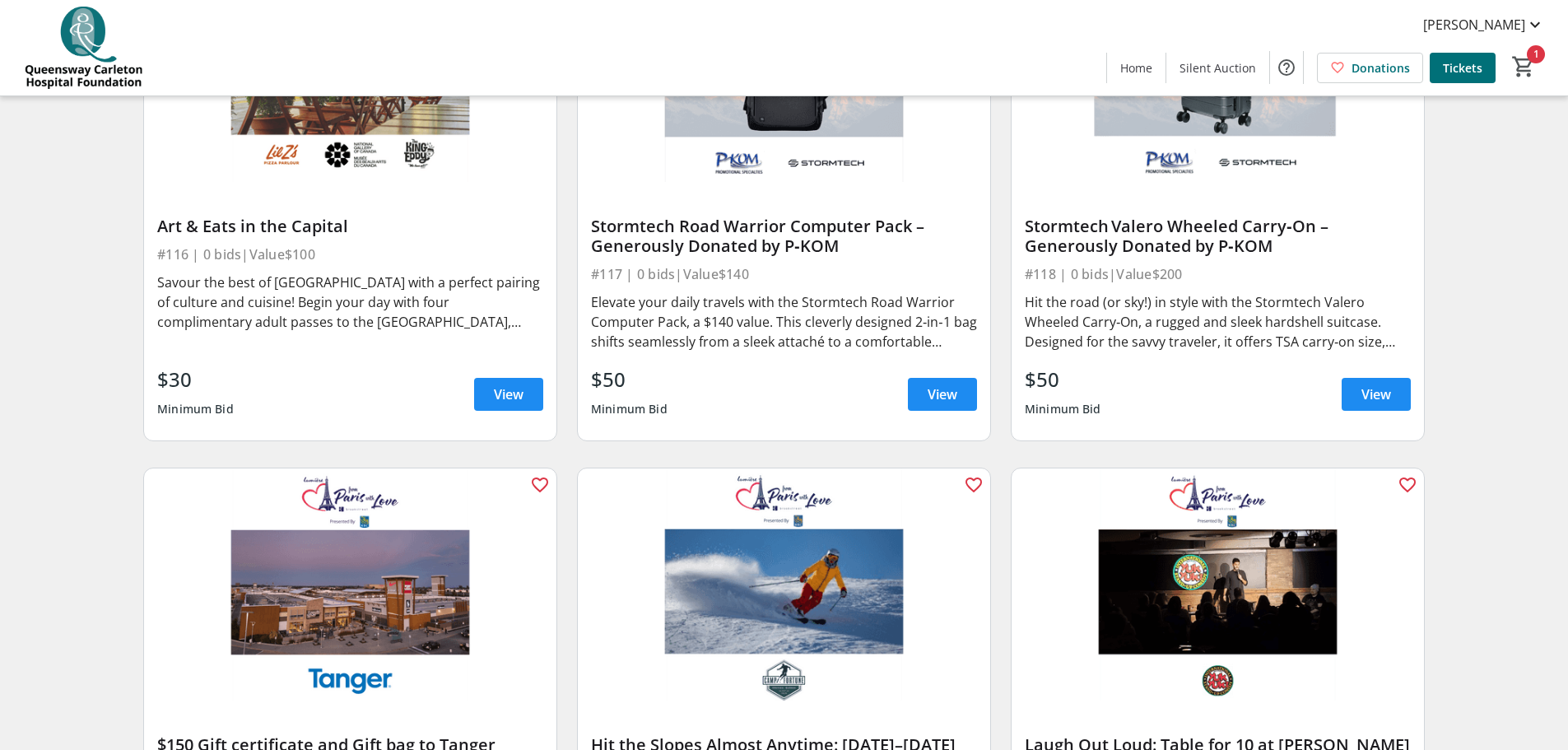
scroll to position [3128, 0]
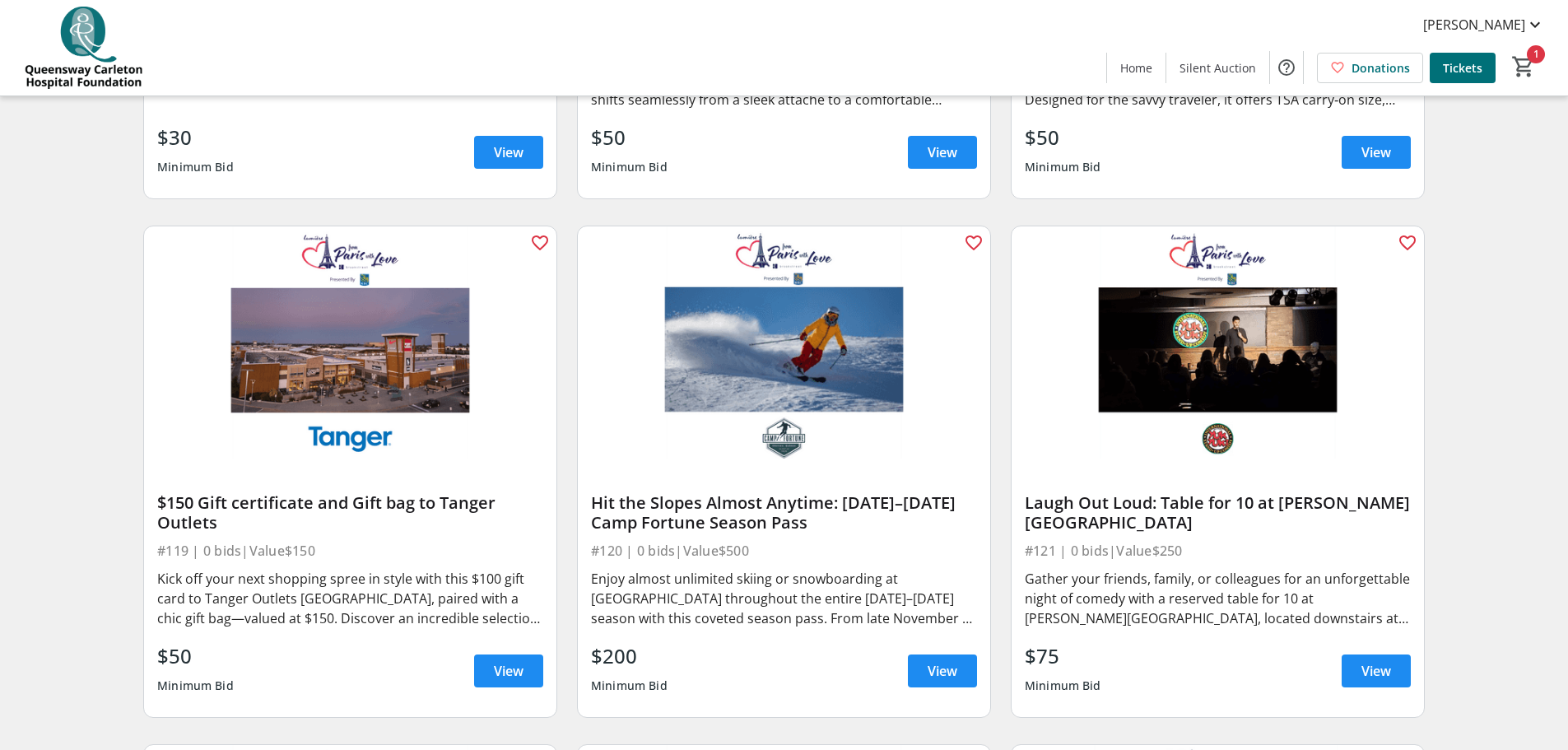
drag, startPoint x: 242, startPoint y: 528, endPoint x: 158, endPoint y: 519, distance: 84.5
click at [158, 519] on div "$150 Gift certificate and Gift bag to Tanger Outlets" at bounding box center [350, 512] width 386 height 40
copy div "$150 Gift certificate and Gift bag to Tanger Outlets"
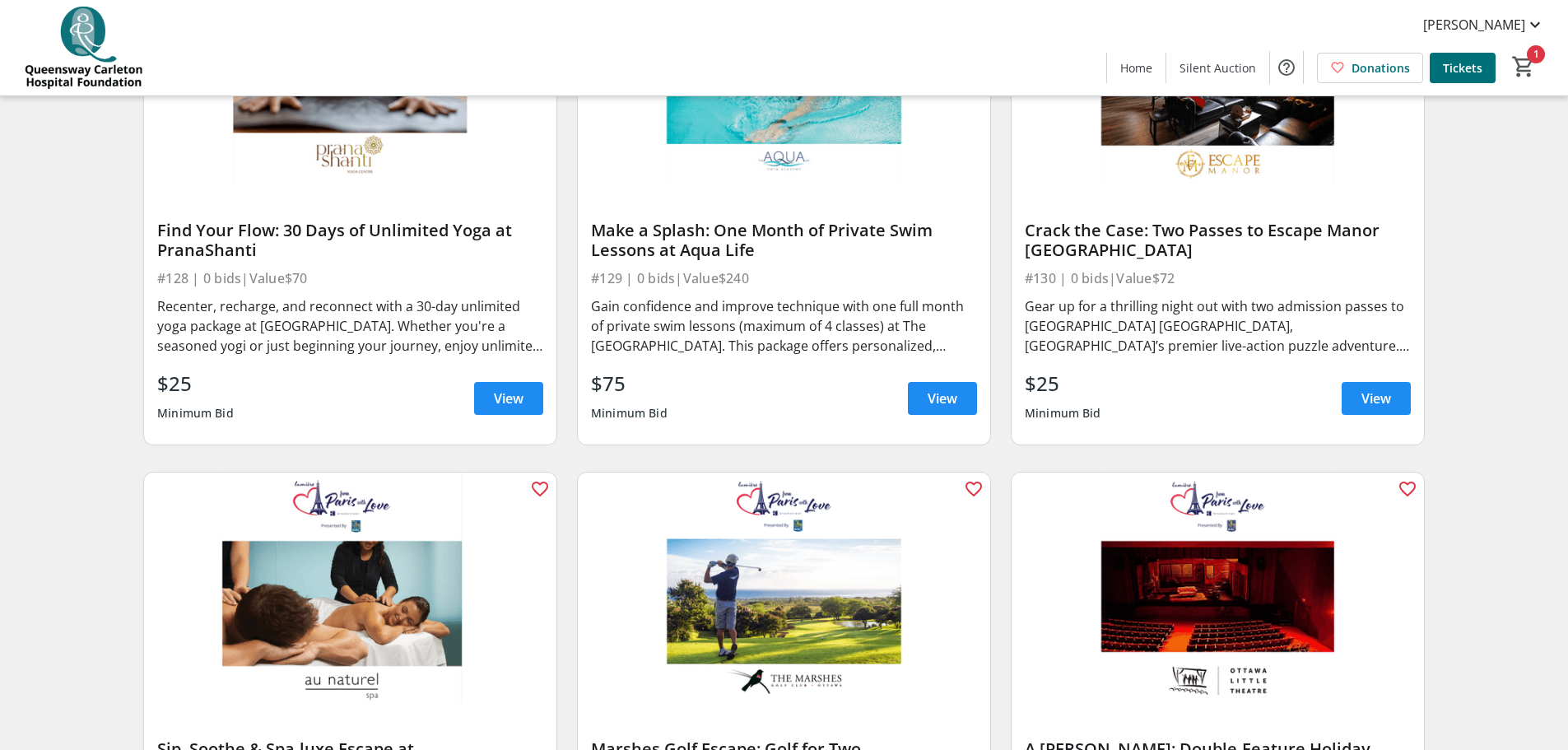
scroll to position [5186, 0]
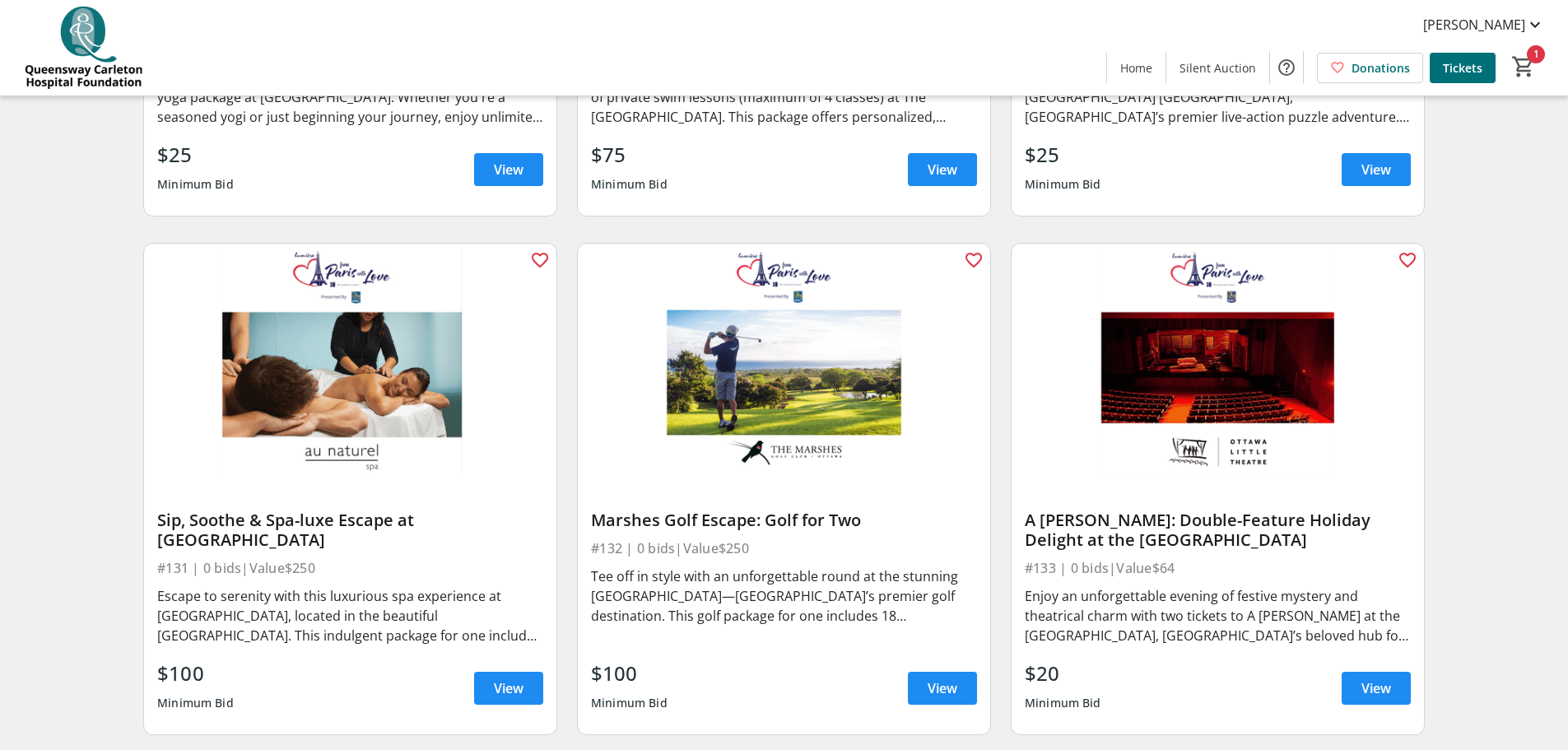
drag, startPoint x: 874, startPoint y: 537, endPoint x: 591, endPoint y: 523, distance: 283.3
click at [591, 523] on div "Marshes Golf Escape: Golf for Two" at bounding box center [784, 520] width 386 height 19
copy div "Marshes Golf Escape: Golf for Two"
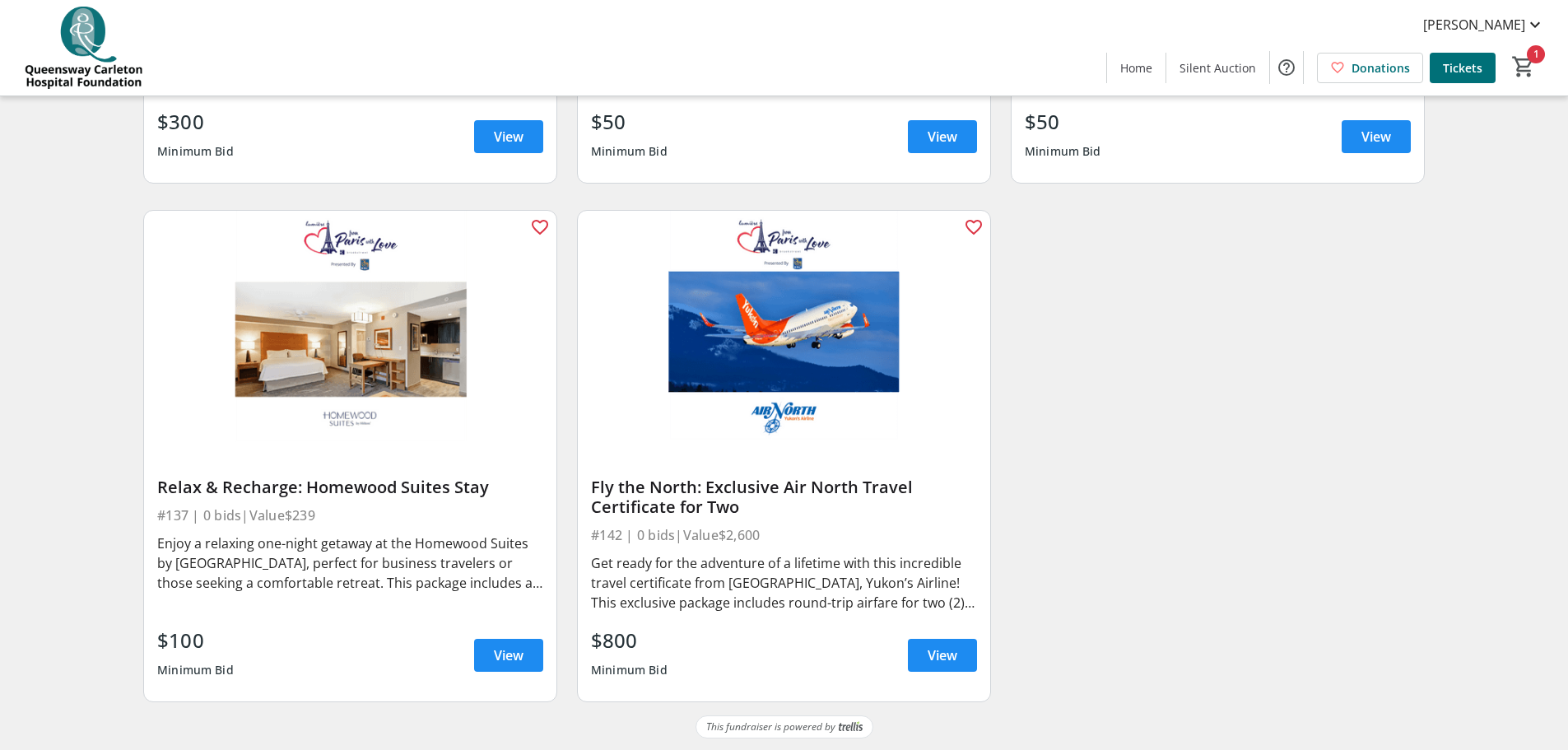
scroll to position [5844, 0]
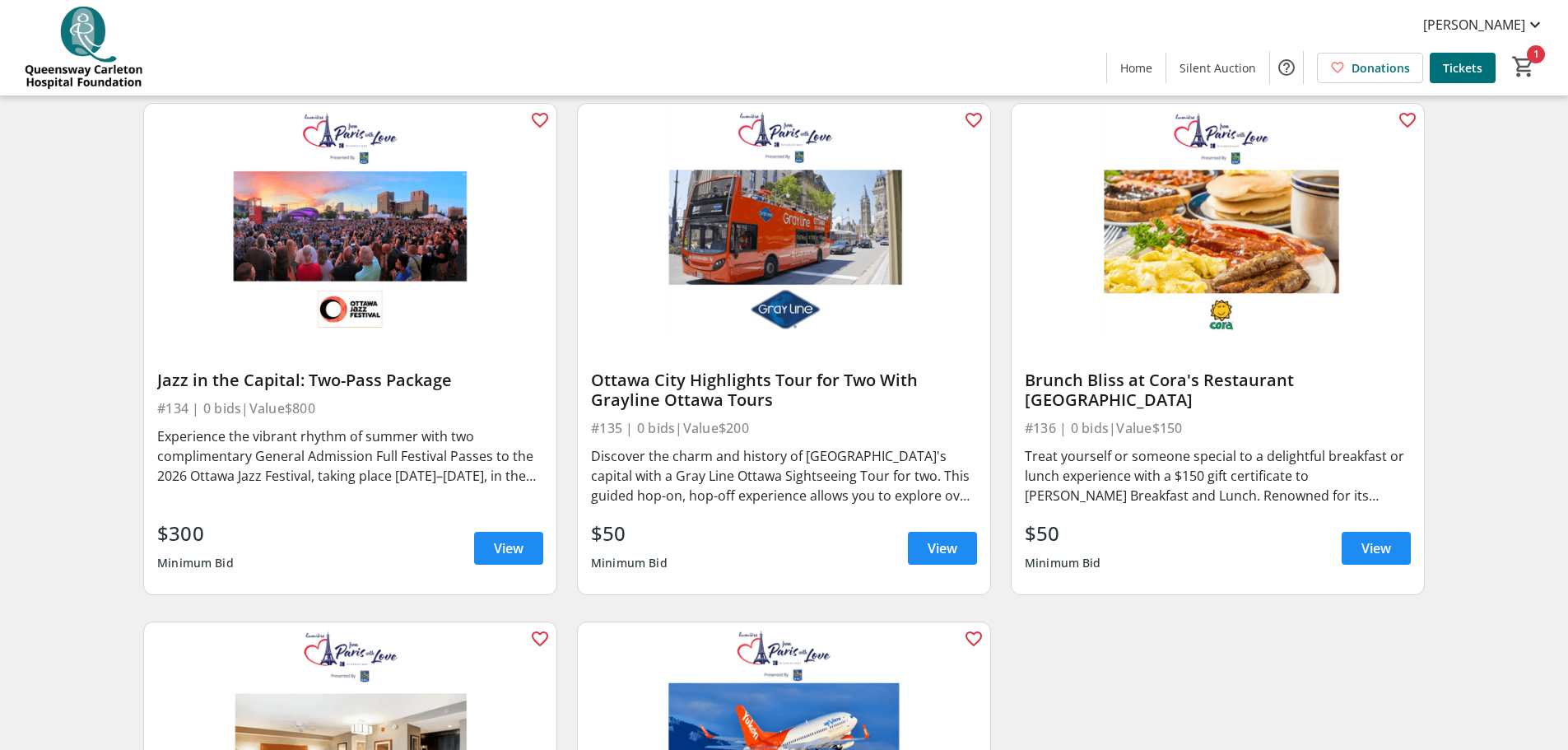
drag, startPoint x: 459, startPoint y: 394, endPoint x: 181, endPoint y: 376, distance: 278.6
click at [181, 376] on div "Jazz in the Capital: Two-Pass Package #134 | 0 bids | Value $800 Experience the…" at bounding box center [350, 464] width 412 height 258
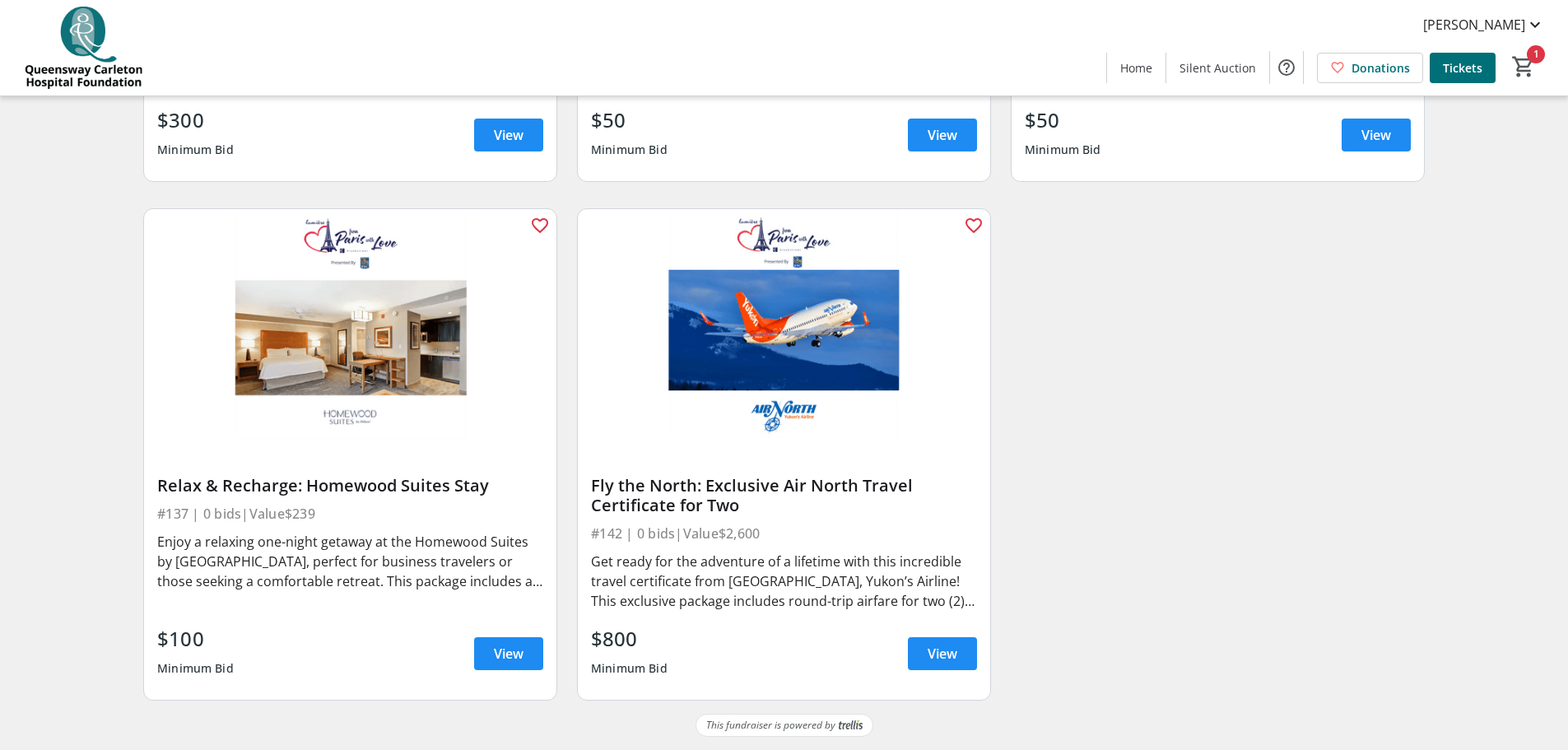
scroll to position [6270, 0]
drag, startPoint x: 495, startPoint y: 487, endPoint x: 174, endPoint y: 484, distance: 321.0
click at [154, 485] on div "Relax & Recharge: Homewood Suites Stay #137 | 0 bids | Value $239 Enjoy a relax…" at bounding box center [350, 570] width 412 height 258
copy div "Relax & Recharge: Homewood Suites Stay"
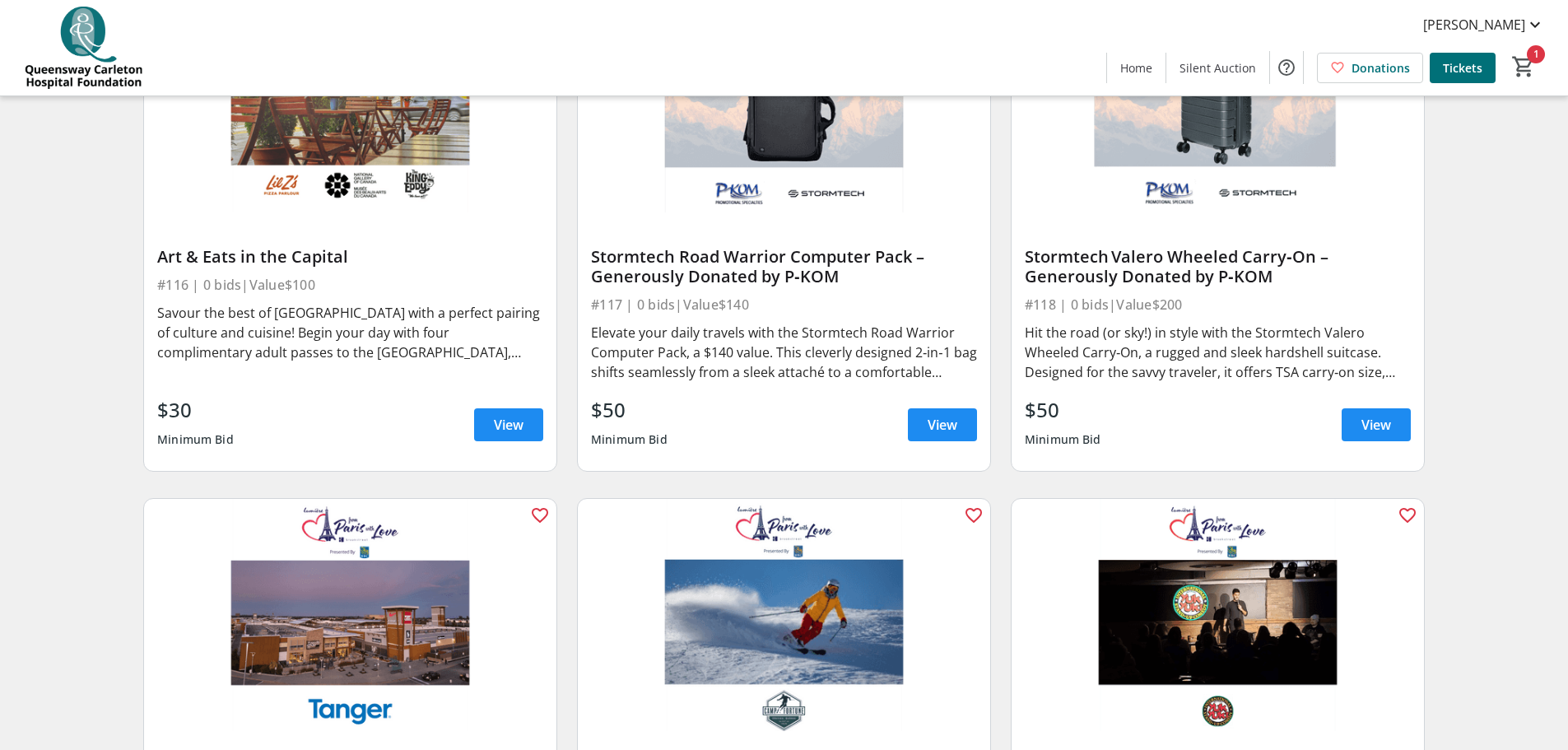
scroll to position [3142, 0]
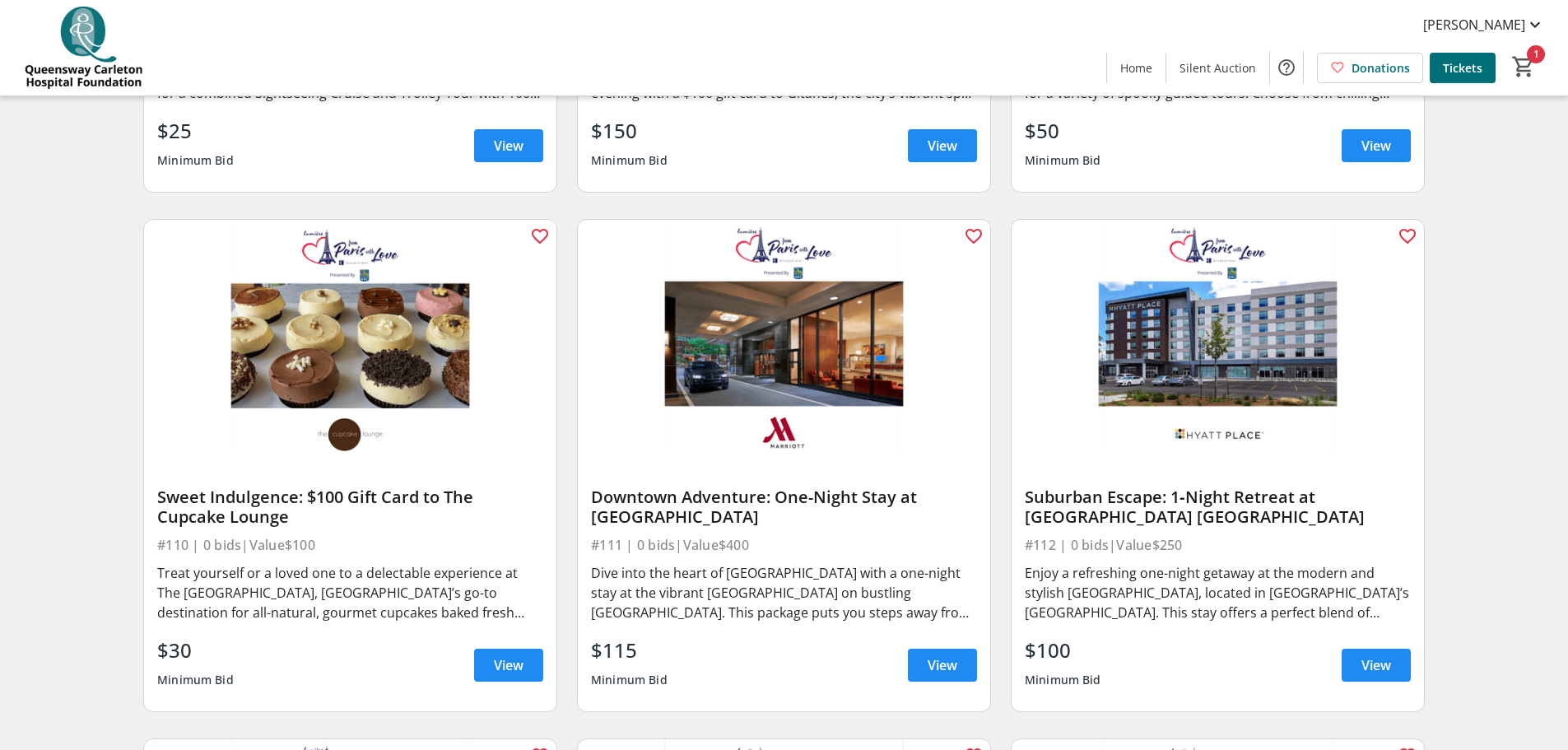
click at [91, 35] on img at bounding box center [84, 47] width 147 height 83
